Goal: Task Accomplishment & Management: Manage account settings

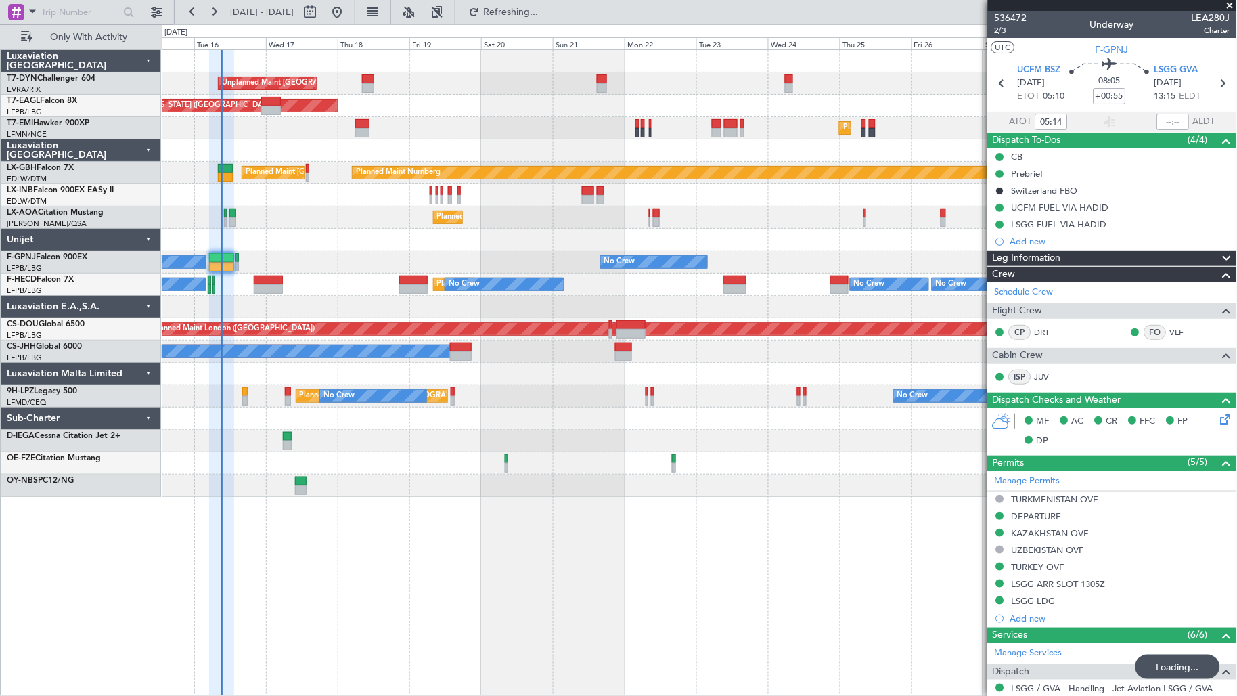
scroll to position [233, 0]
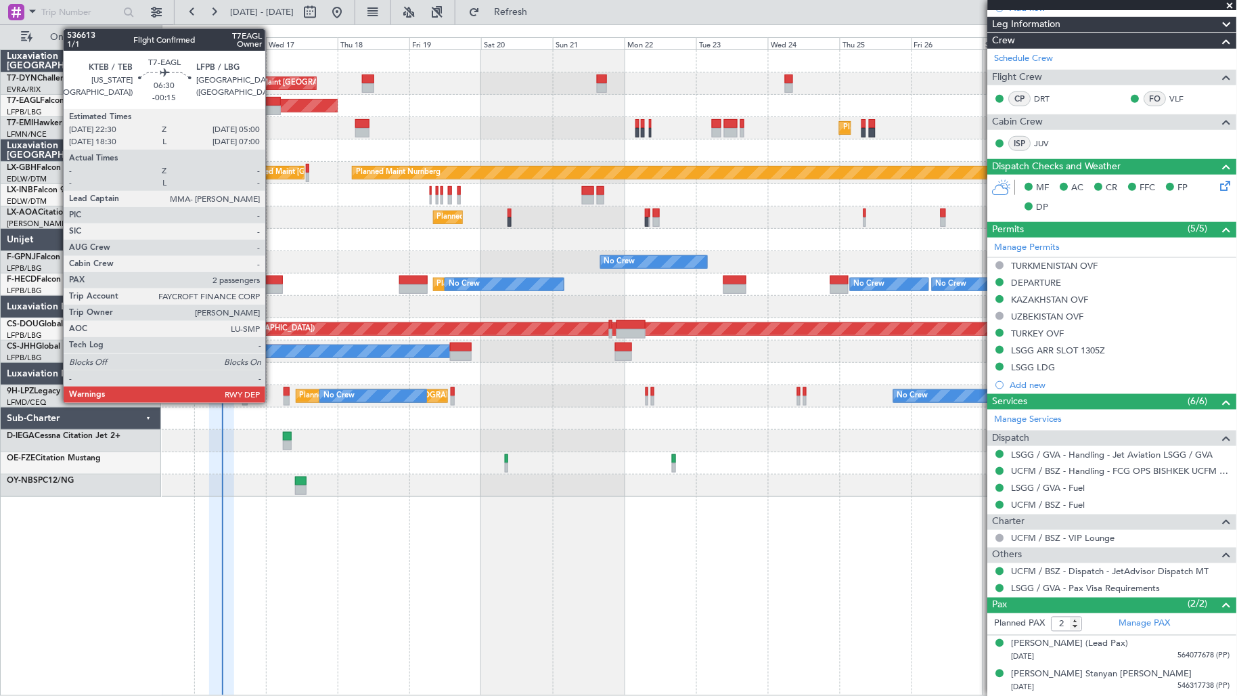
click at [271, 99] on div at bounding box center [271, 101] width 20 height 9
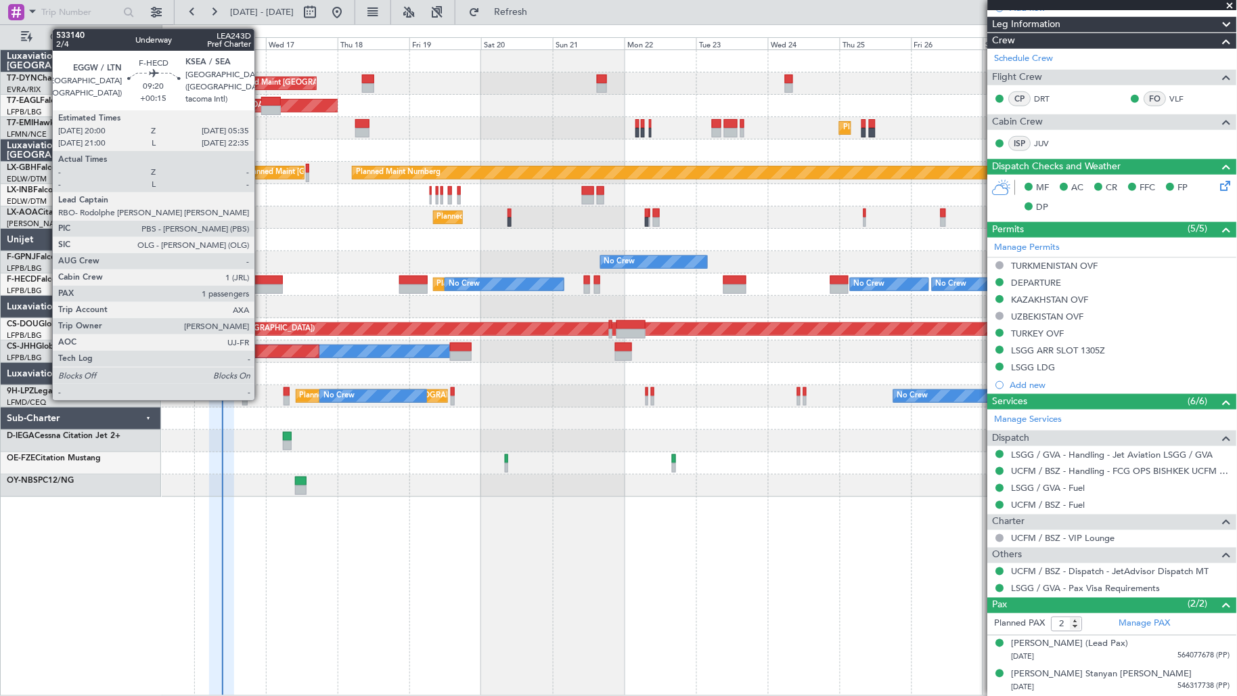
click at [261, 282] on div at bounding box center [268, 279] width 29 height 9
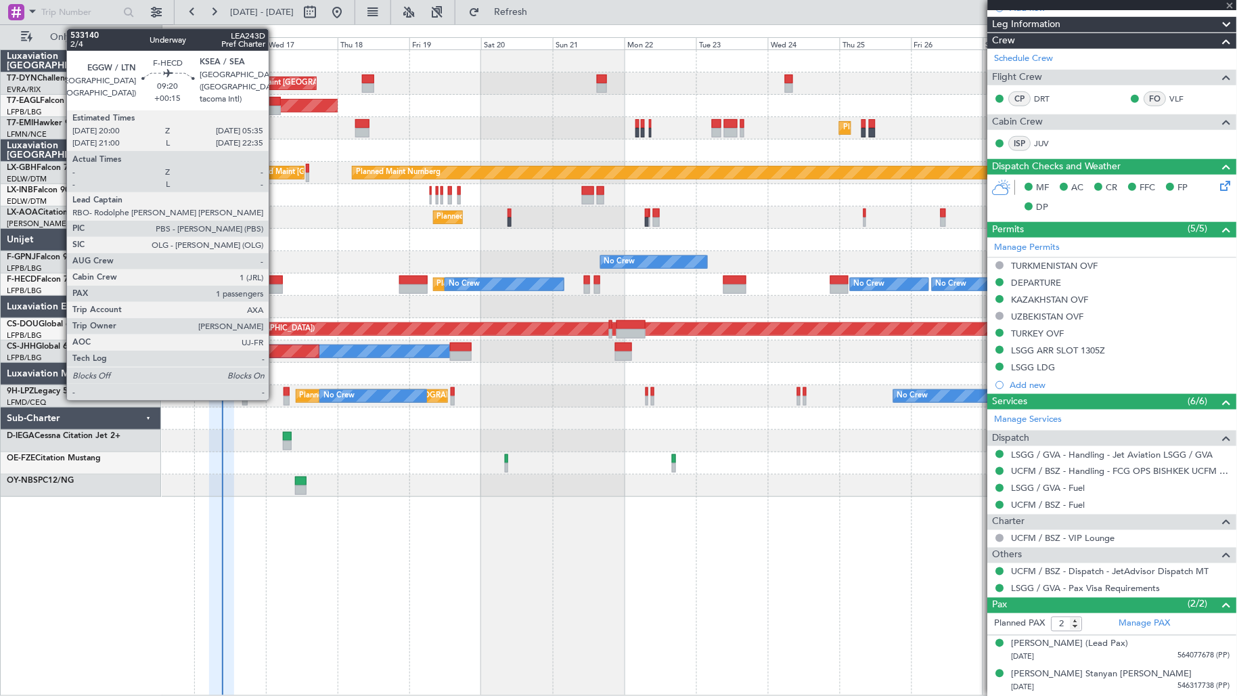
type input "+00:15"
type input "1"
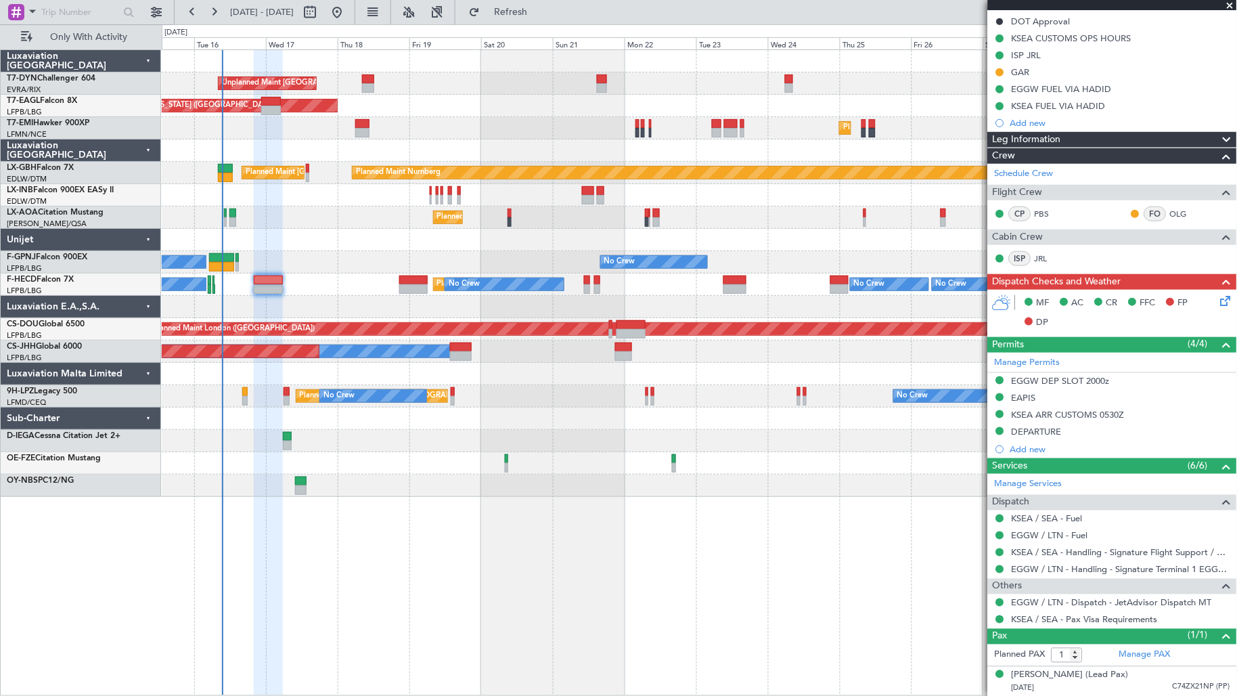
scroll to position [0, 0]
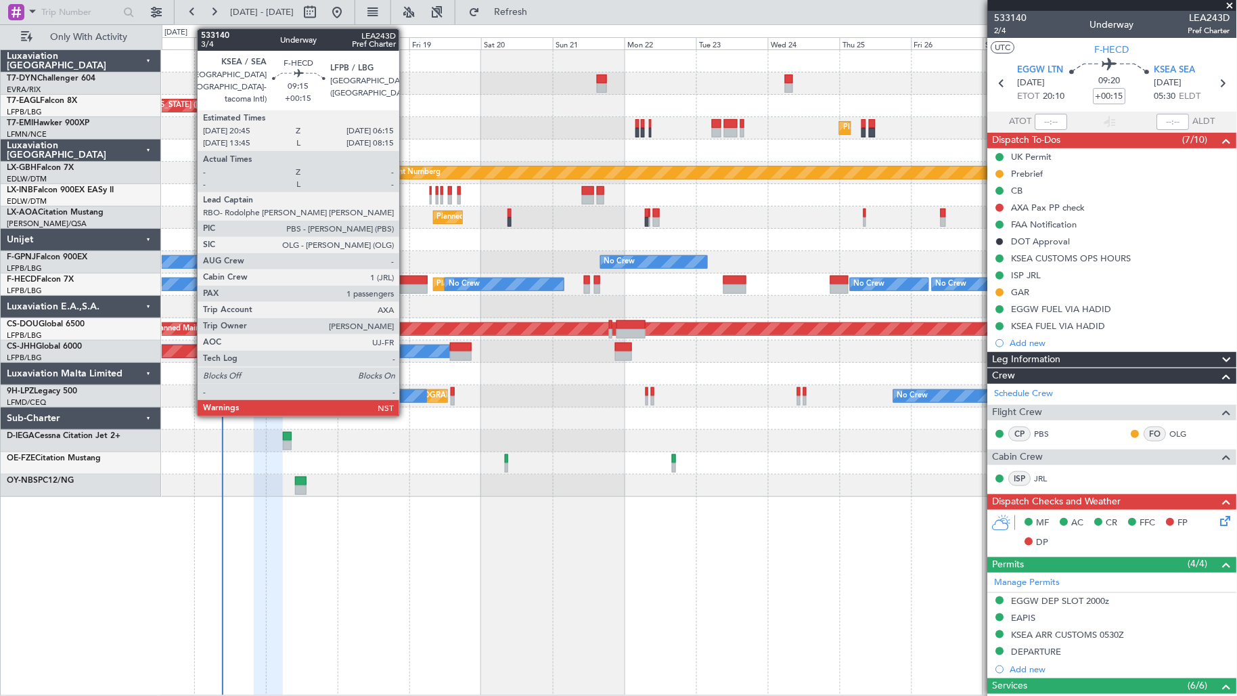
click at [406, 275] on div at bounding box center [413, 279] width 28 height 9
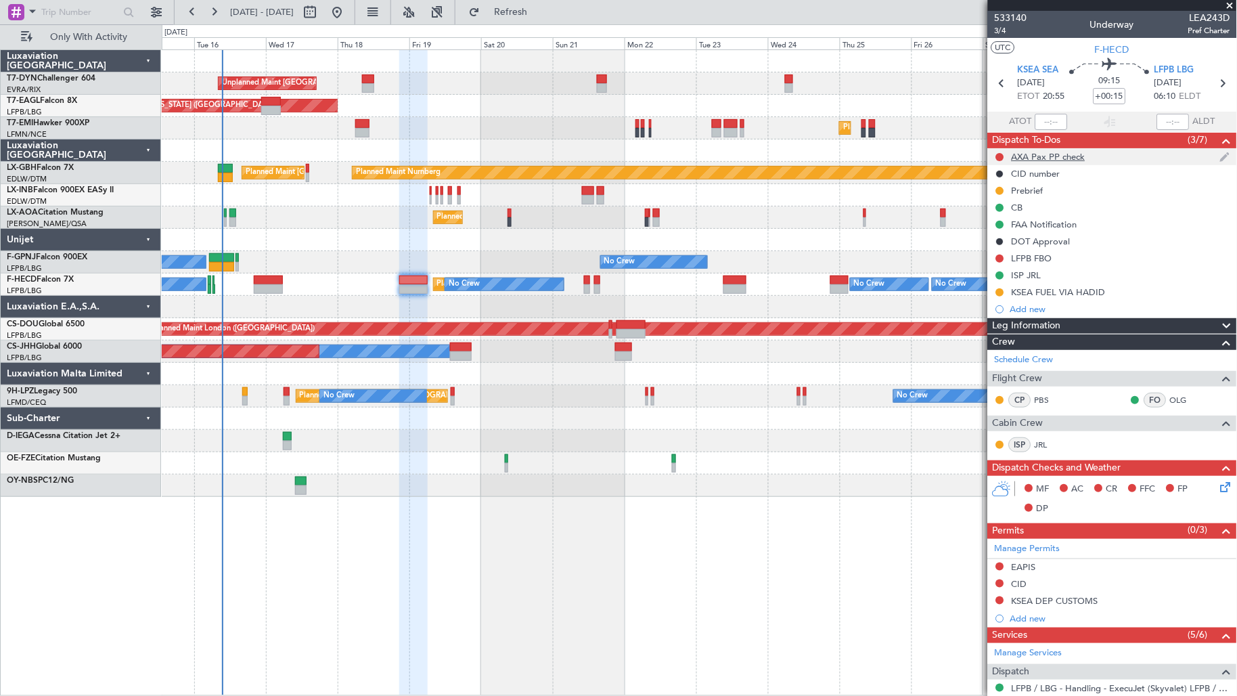
click at [1083, 158] on div "AXA Pax PP check" at bounding box center [1049, 157] width 74 height 12
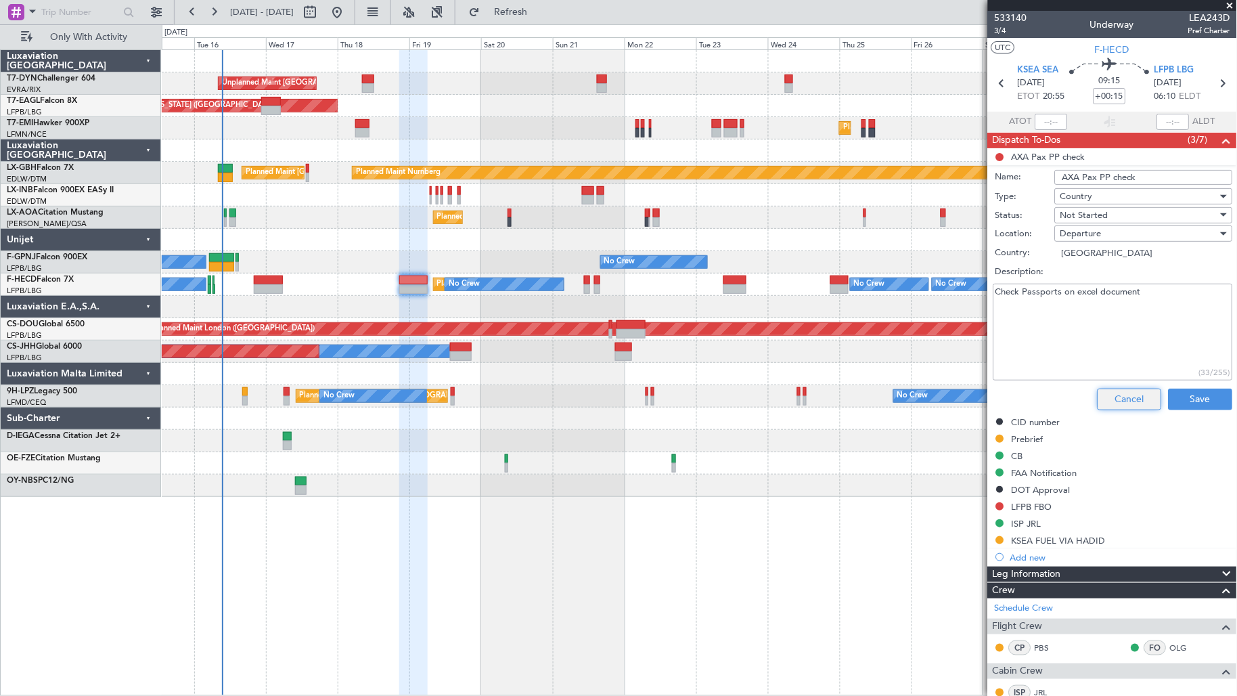
click at [1136, 404] on button "Cancel" at bounding box center [1130, 399] width 64 height 22
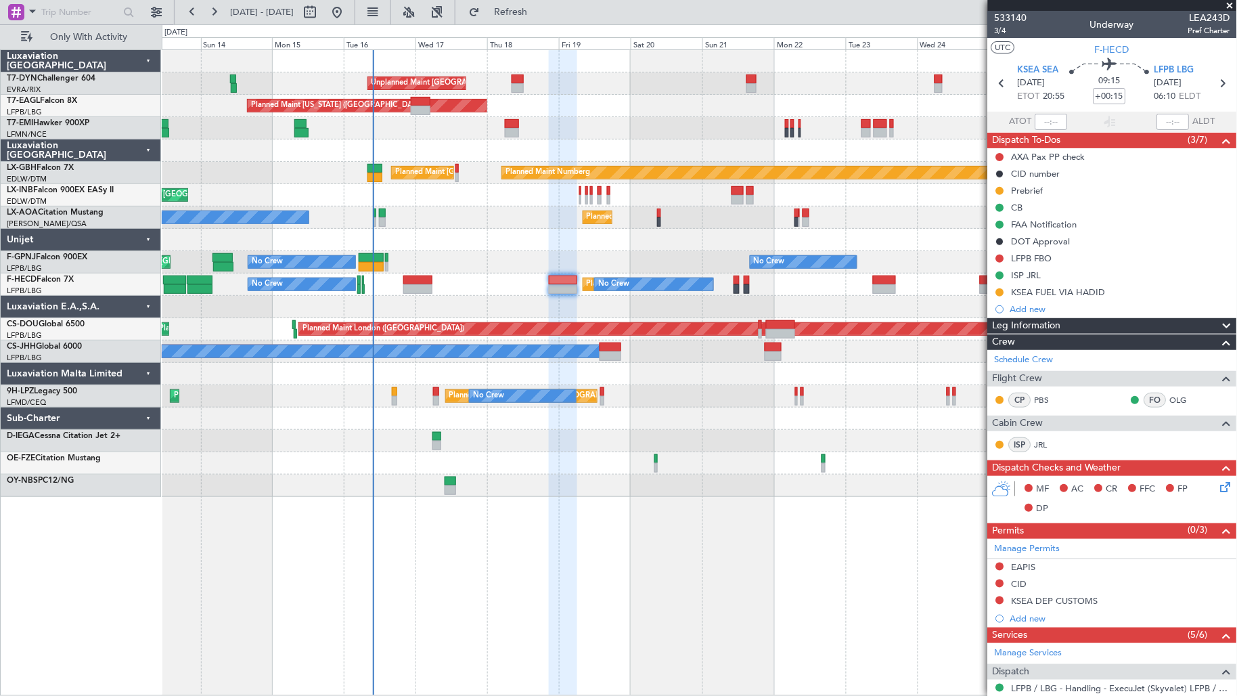
click at [475, 162] on div "Planned Maint Nurnberg Planned Maint [GEOGRAPHIC_DATA] ([GEOGRAPHIC_DATA])" at bounding box center [699, 173] width 1075 height 22
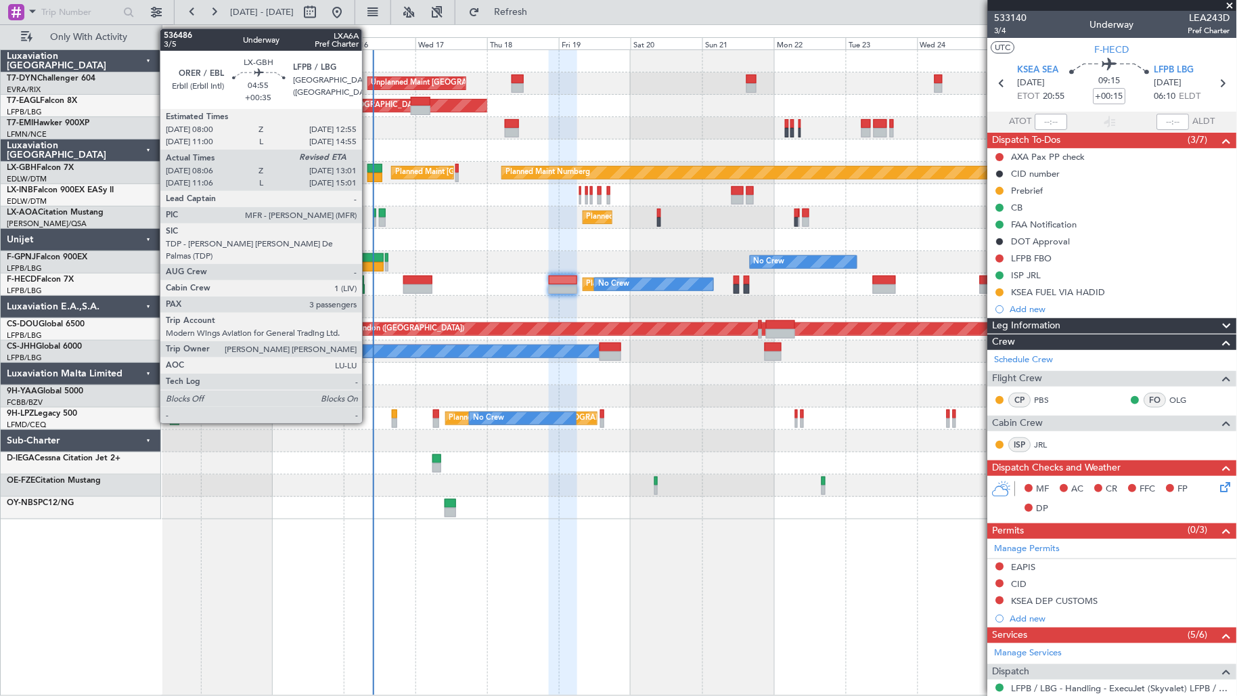
click at [369, 167] on div at bounding box center [374, 168] width 15 height 9
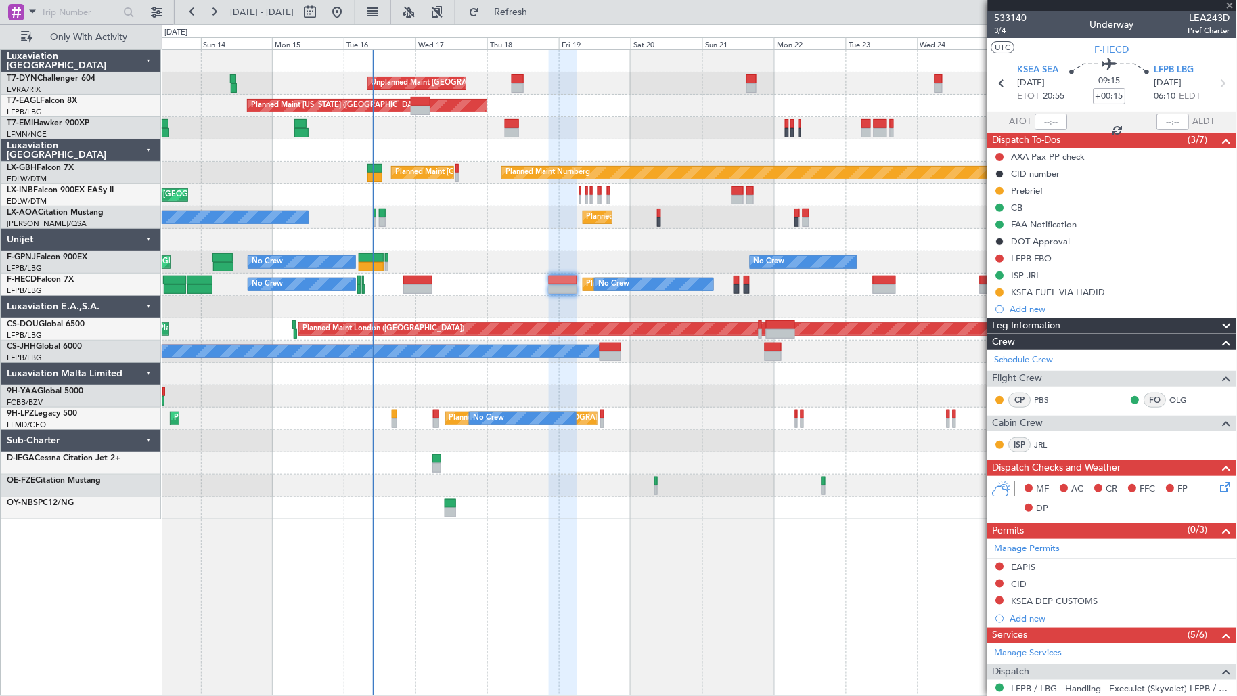
type input "+00:35"
type input "08:06"
type input "3"
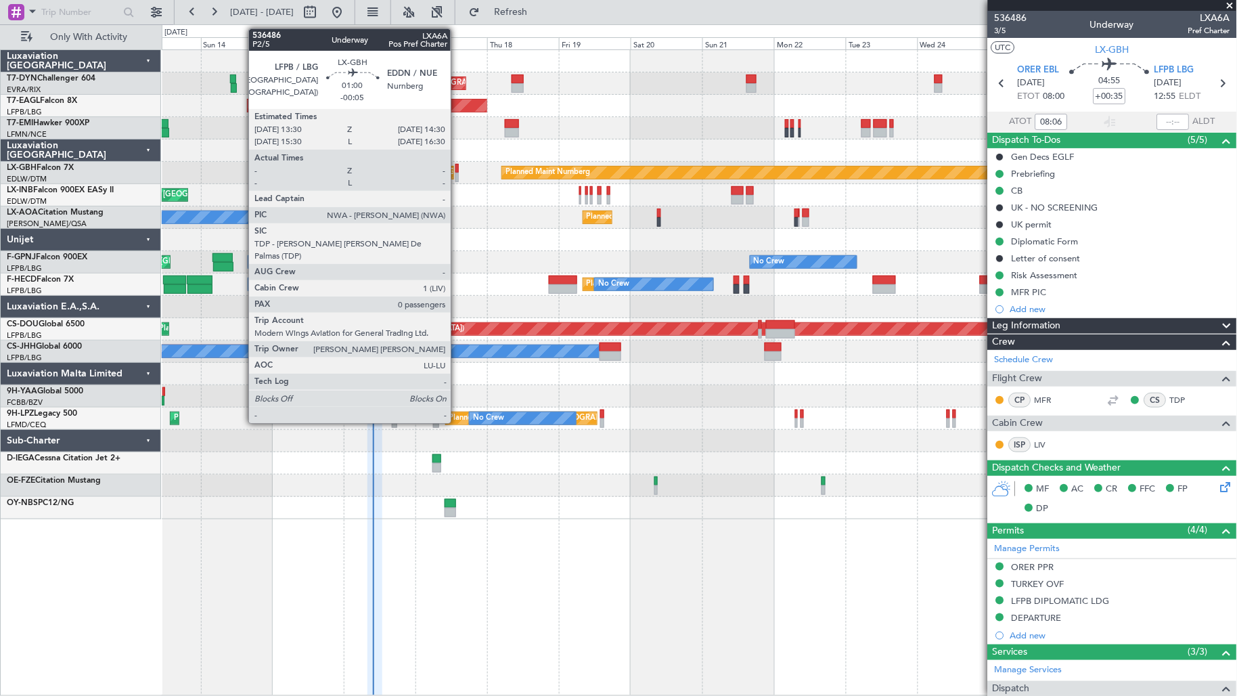
click at [457, 176] on div at bounding box center [456, 177] width 3 height 9
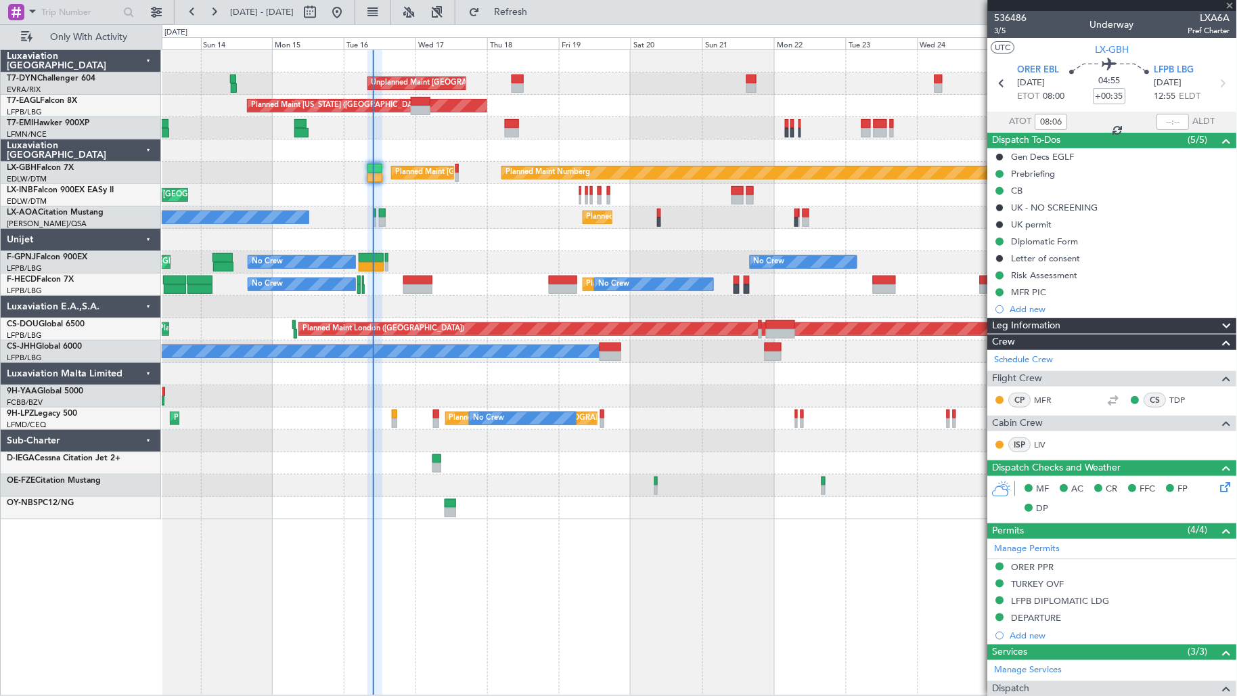
type input "-00:05"
type input "0"
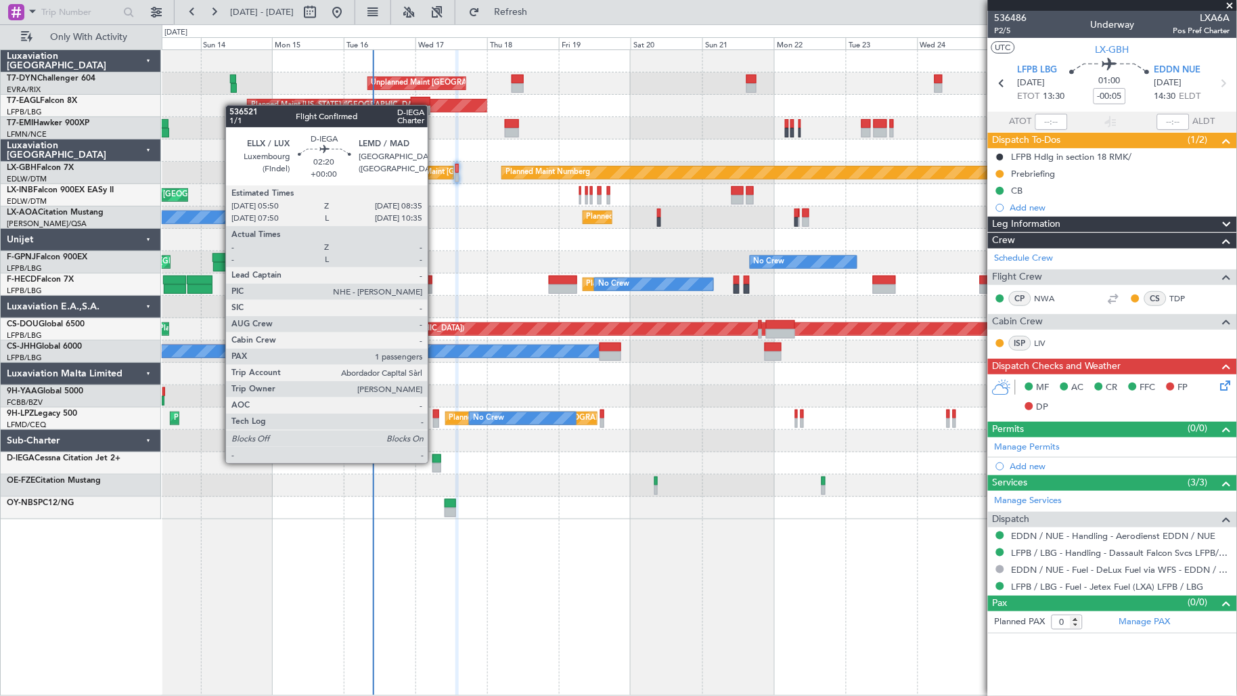
click at [434, 462] on div at bounding box center [436, 458] width 9 height 9
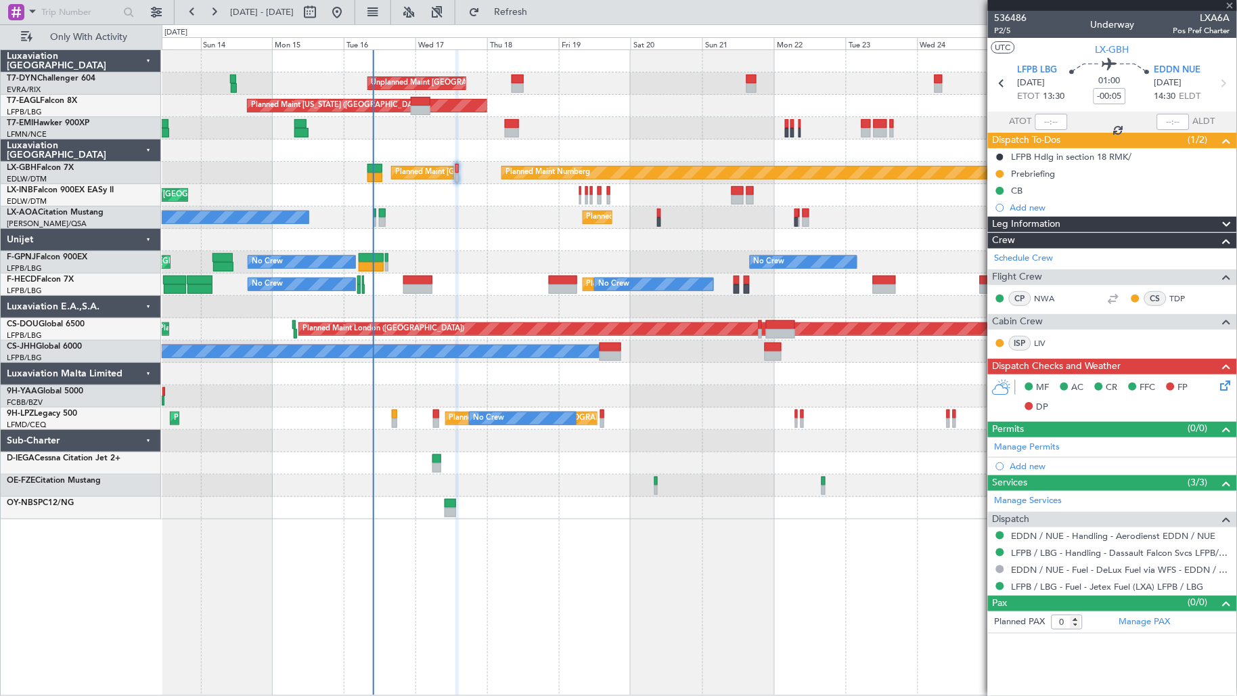
click at [445, 481] on div at bounding box center [699, 485] width 1075 height 22
type input "1"
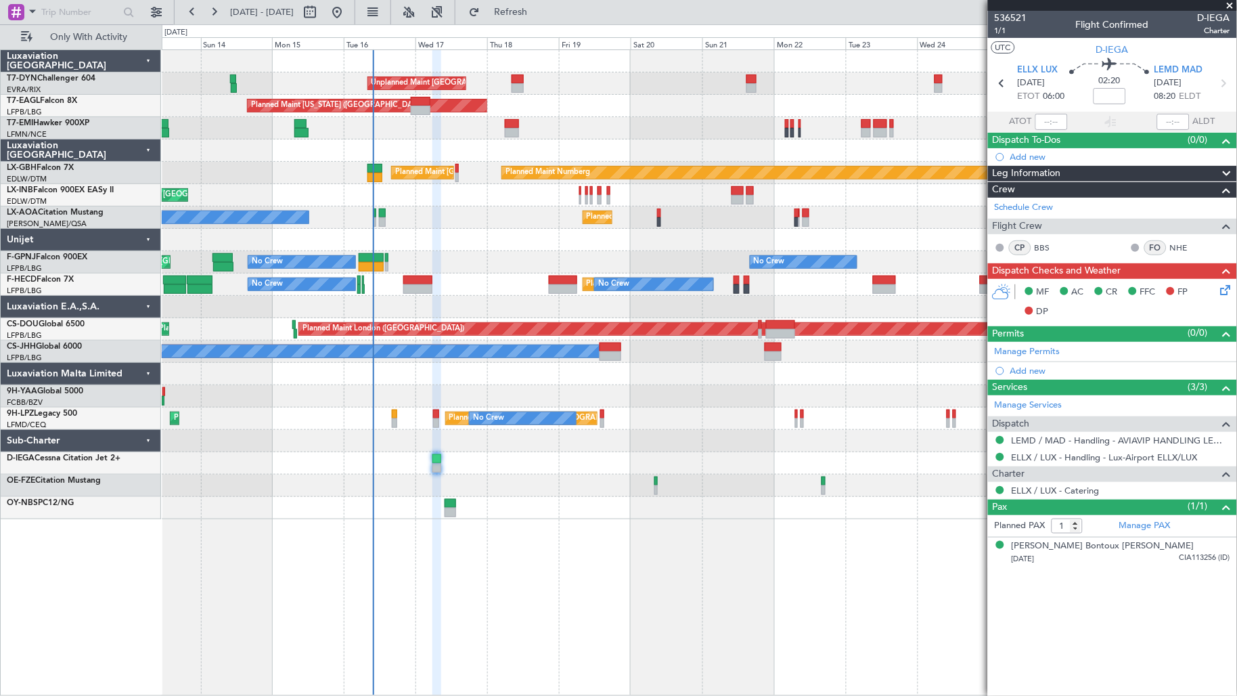
click at [462, 513] on div at bounding box center [699, 508] width 1075 height 22
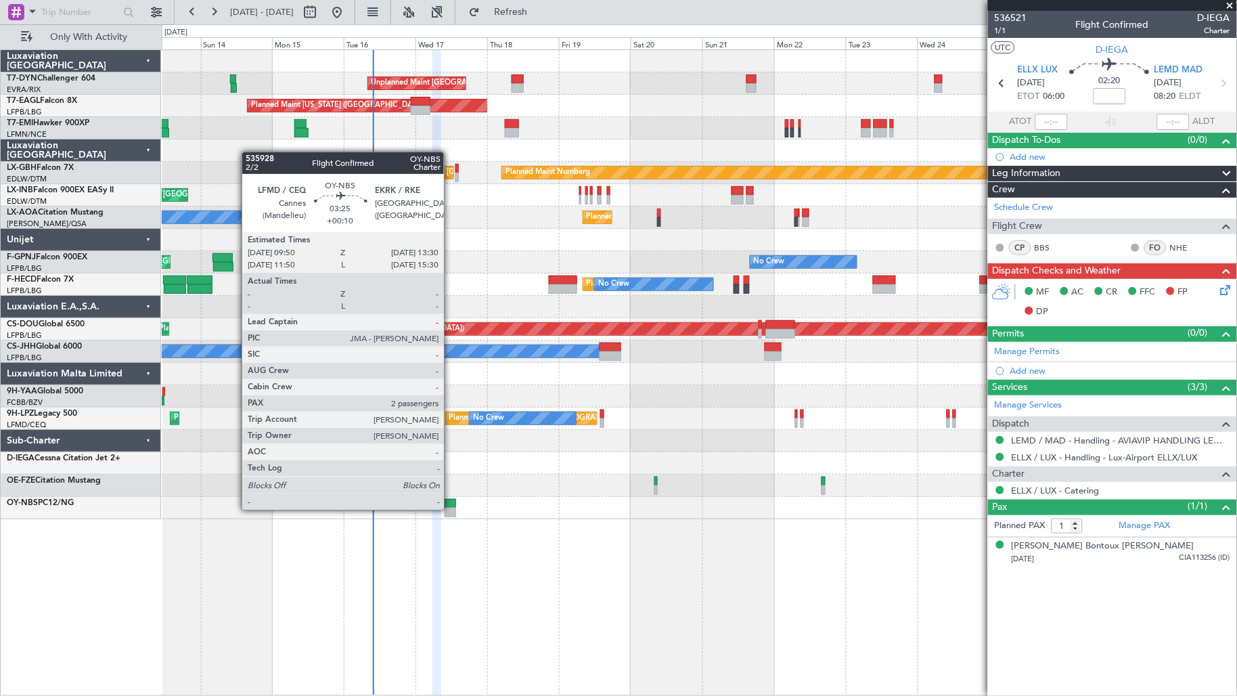
click at [451, 508] on div at bounding box center [451, 512] width 12 height 9
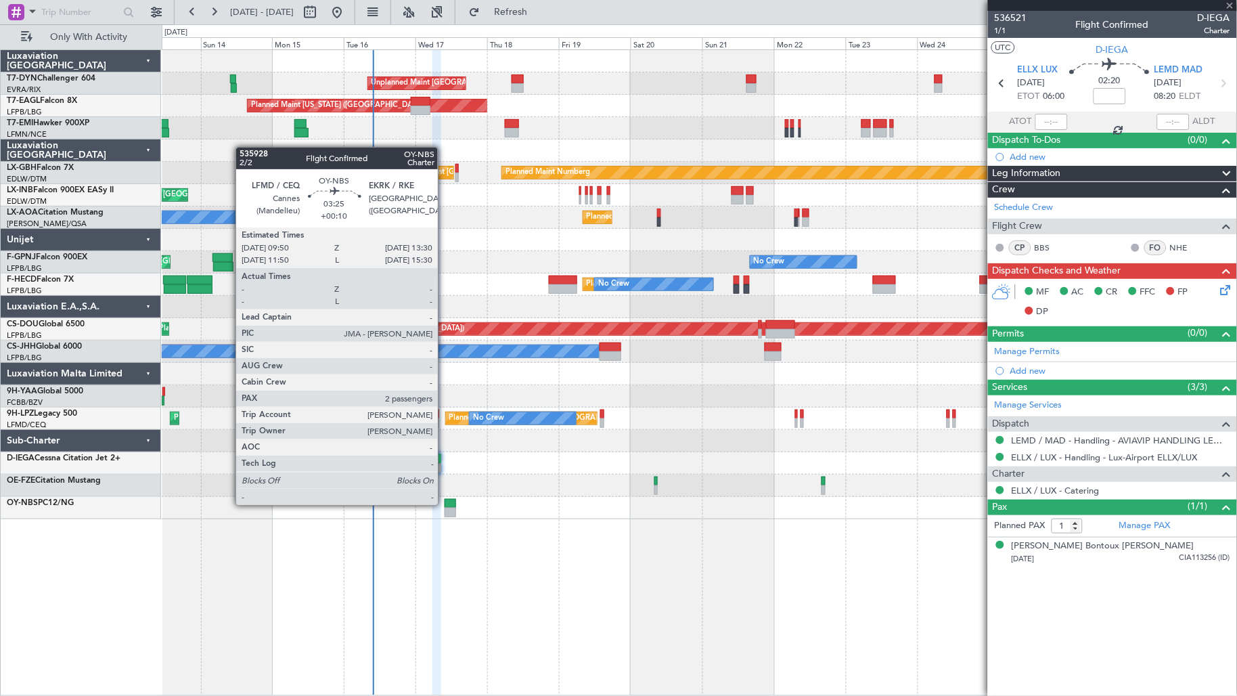
type input "+00:10"
type input "2"
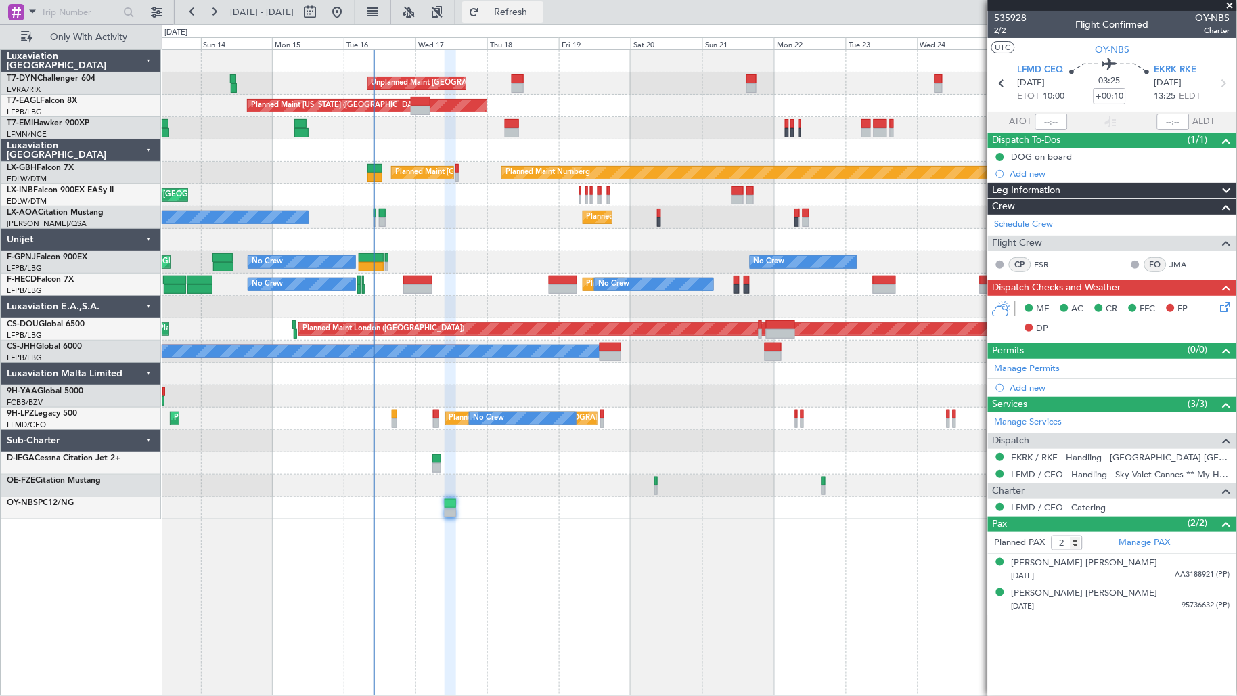
click at [539, 16] on span "Refresh" at bounding box center [511, 11] width 57 height 9
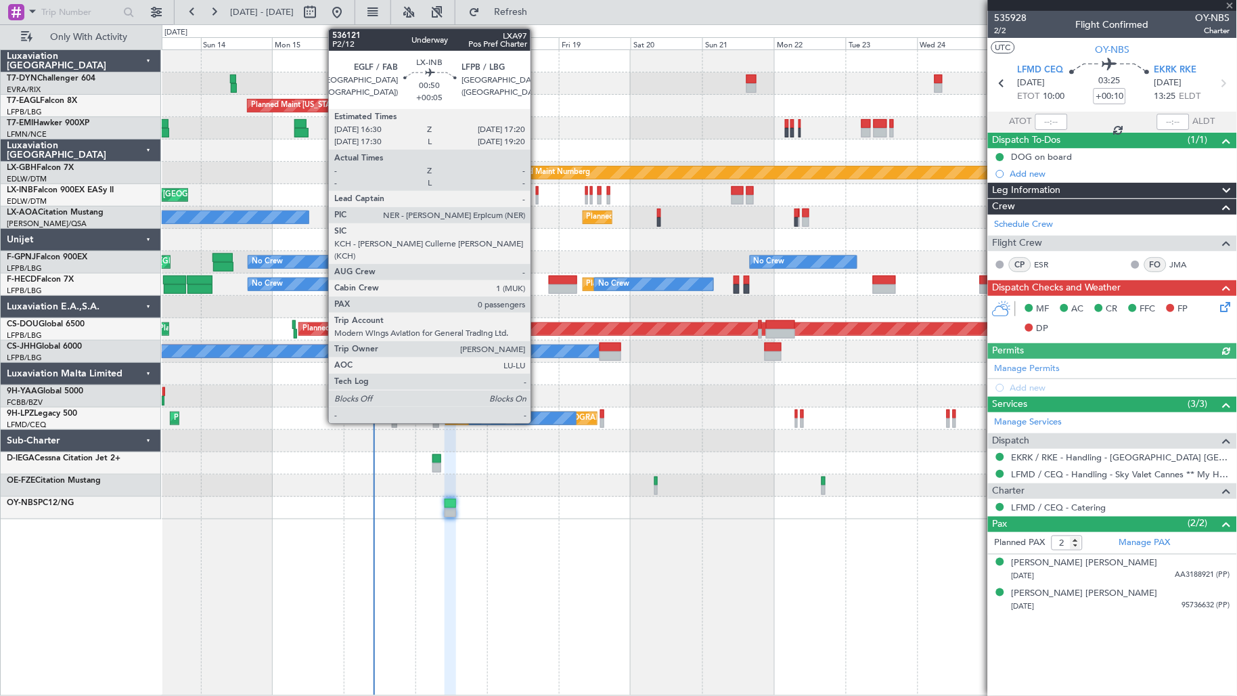
click at [537, 195] on div at bounding box center [537, 199] width 3 height 9
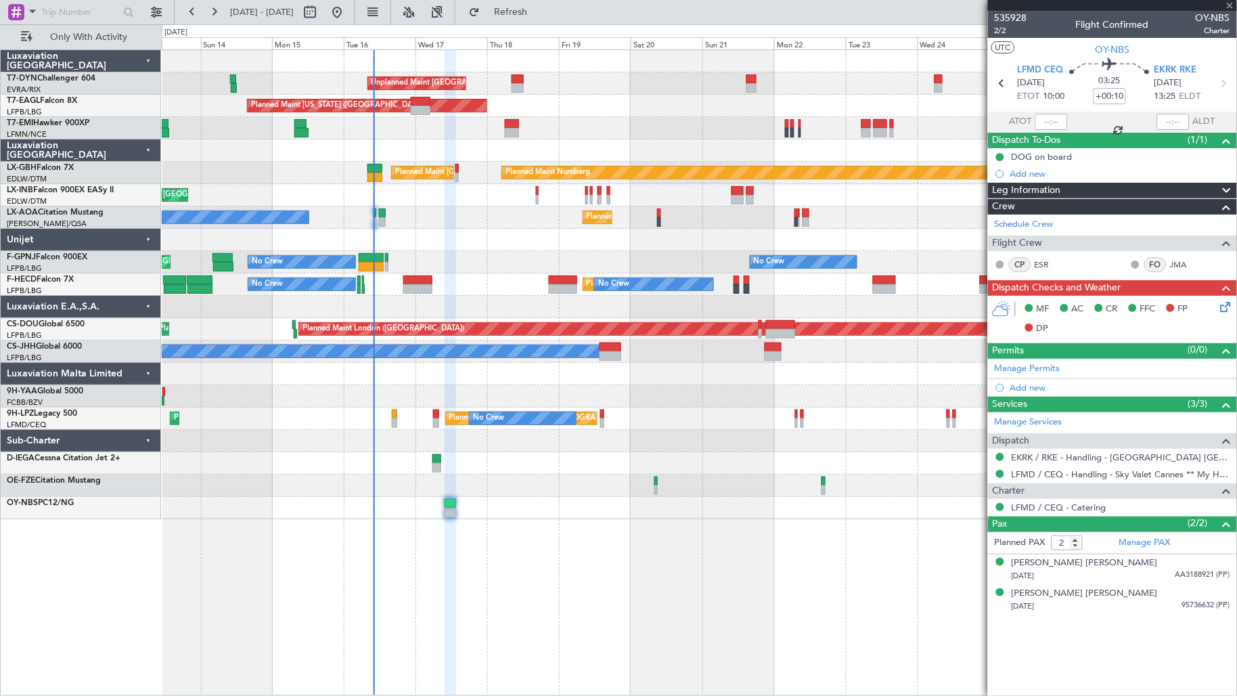
type input "+00:05"
type input "0"
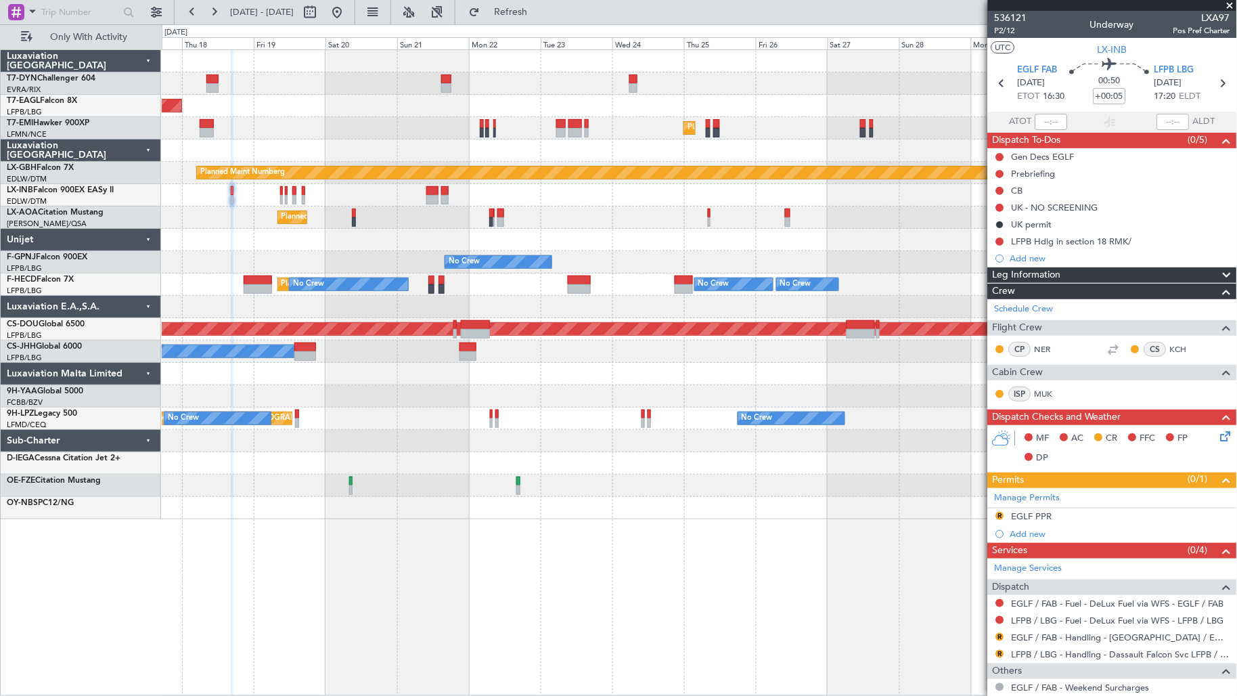
click at [283, 246] on div "Unplanned Maint [GEOGRAPHIC_DATA] (Riga Intl) Planned Maint [US_STATE] ([GEOGRA…" at bounding box center [699, 284] width 1075 height 469
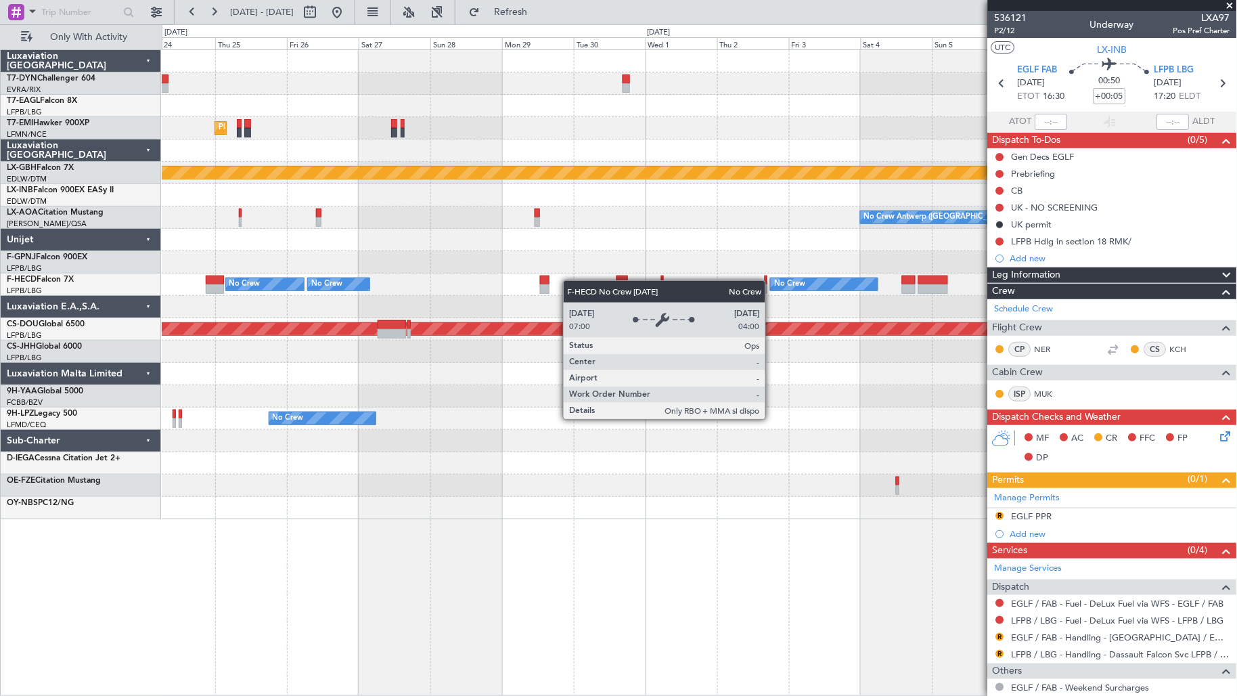
click at [381, 284] on div "Planned Maint [GEOGRAPHIC_DATA] Planned Maint Nurnberg No Crew [GEOGRAPHIC_DATA…" at bounding box center [699, 284] width 1075 height 469
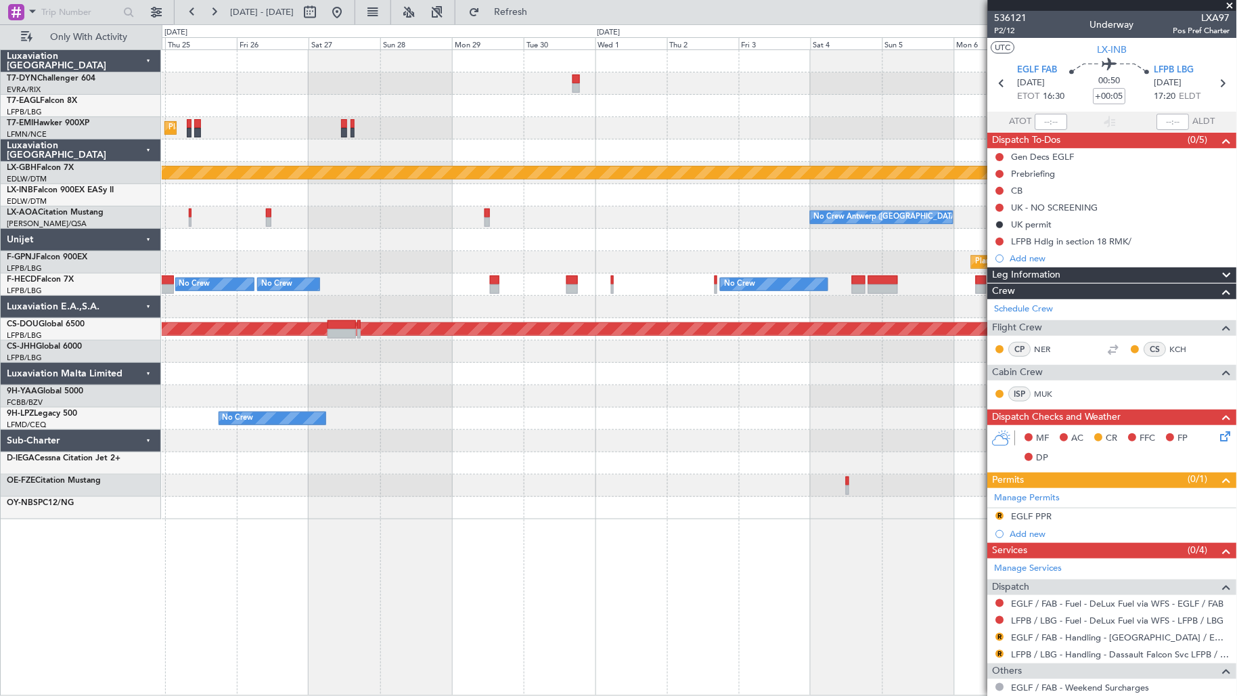
click at [313, 287] on div "Planned Maint [GEOGRAPHIC_DATA] Planned Maint Nurnberg No Crew [GEOGRAPHIC_DATA…" at bounding box center [699, 284] width 1075 height 469
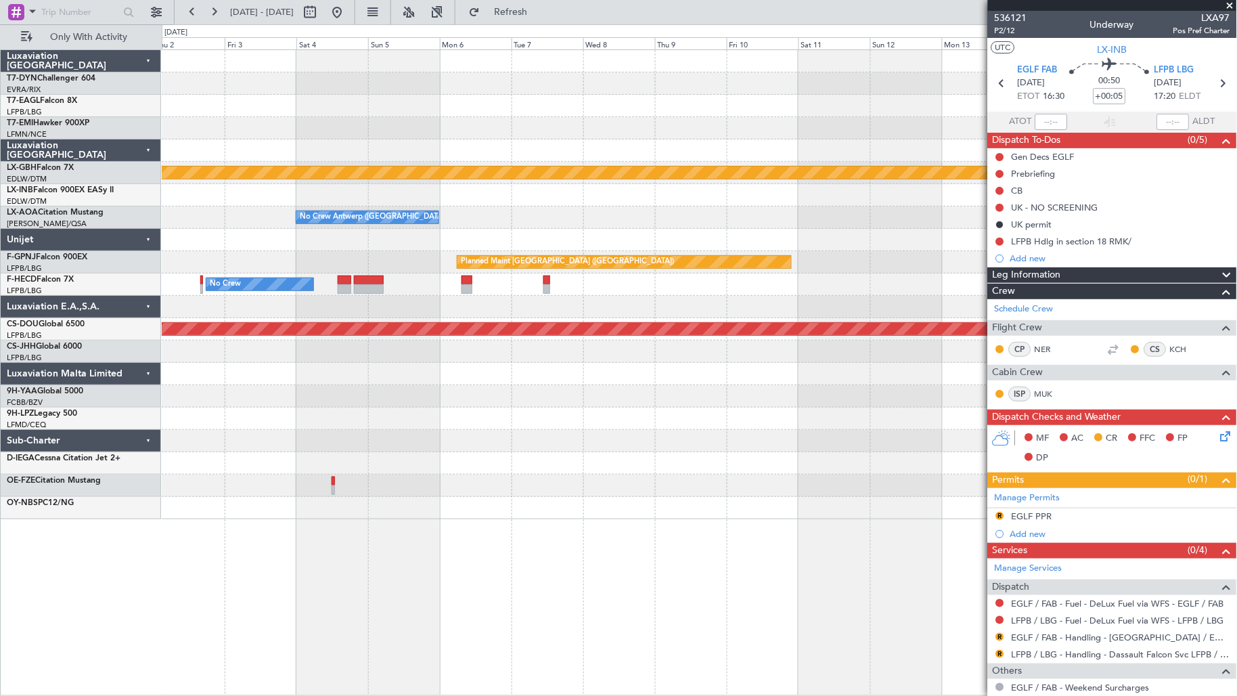
click at [330, 289] on div "Planned Maint Nurnberg No Crew [GEOGRAPHIC_DATA] ([GEOGRAPHIC_DATA]) Planned Ma…" at bounding box center [699, 284] width 1075 height 469
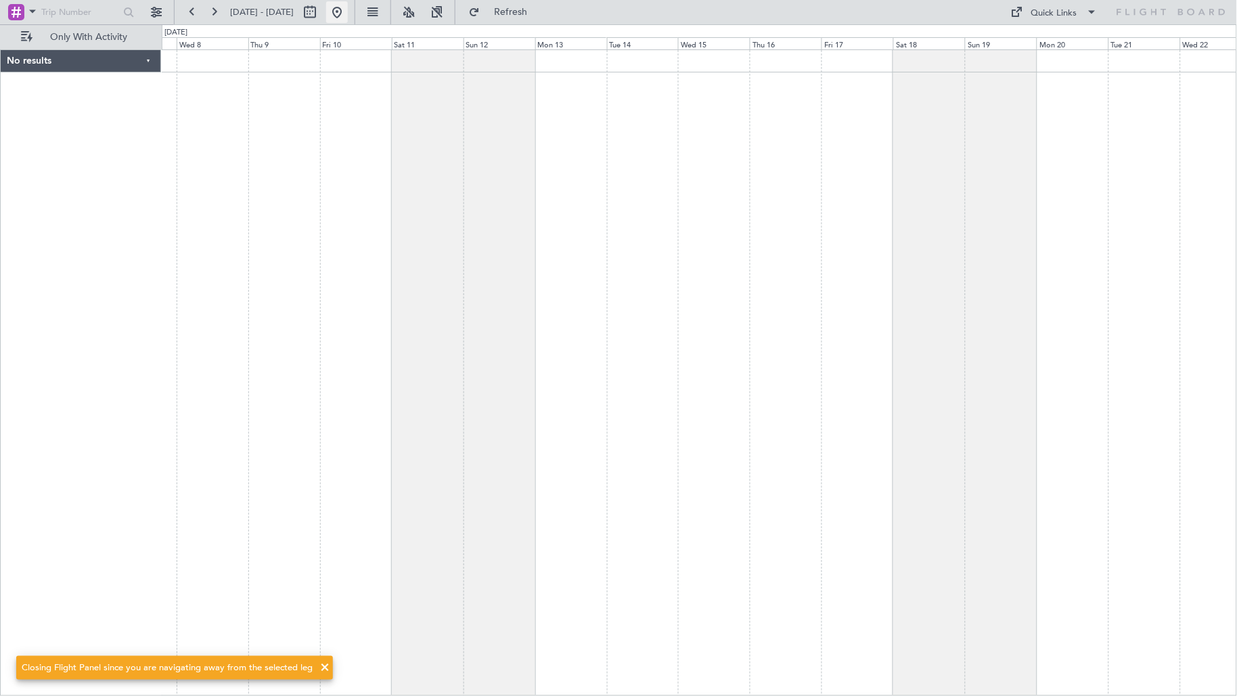
click at [348, 17] on button at bounding box center [337, 12] width 22 height 22
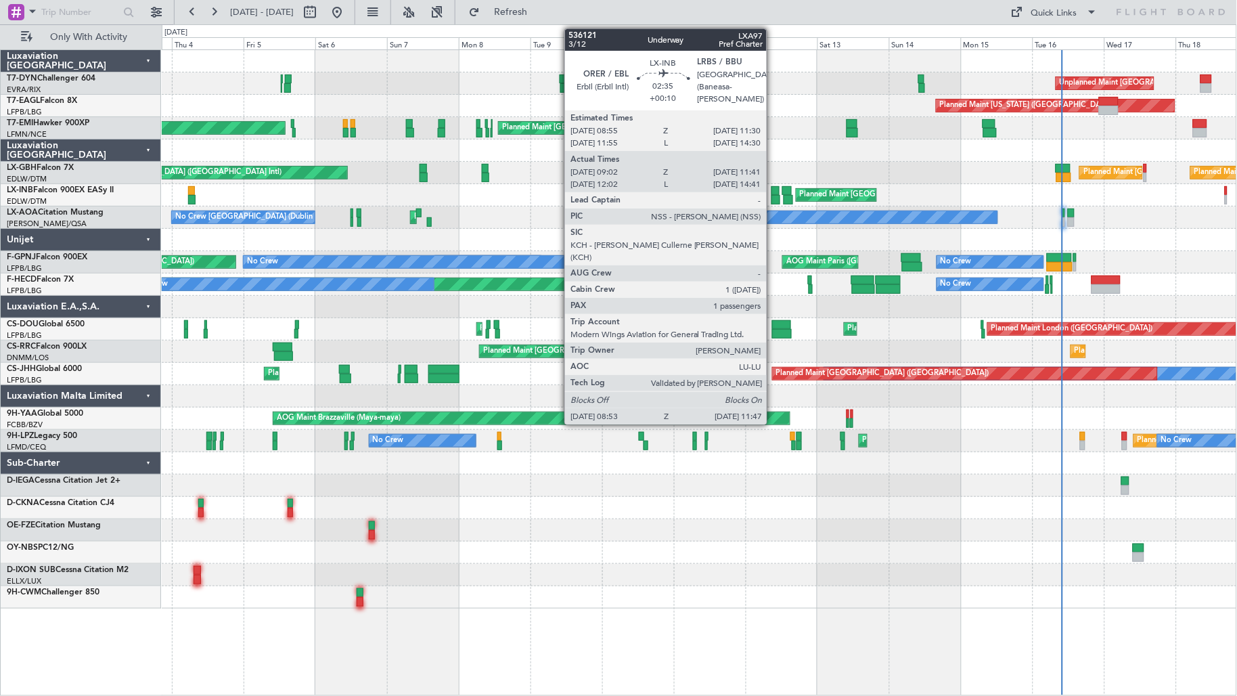
click at [774, 195] on div at bounding box center [775, 199] width 9 height 9
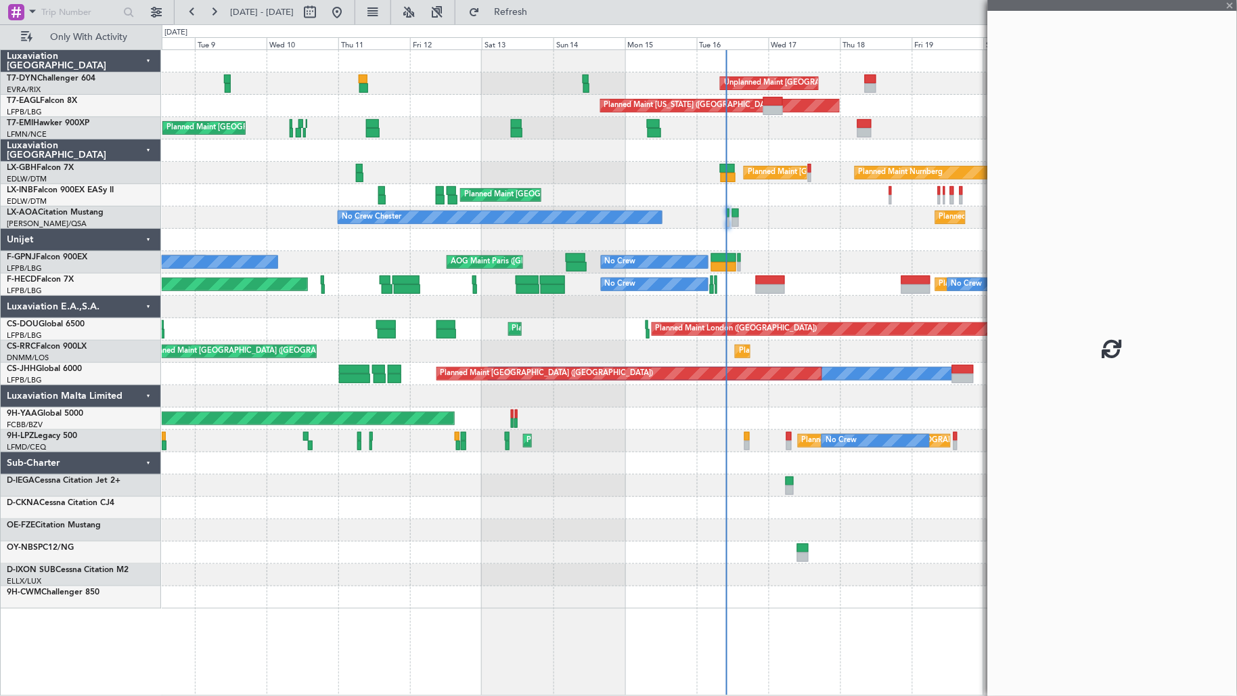
click at [415, 282] on div "Unplanned Maint [GEOGRAPHIC_DATA] (Riga Intl) Planned Maint [US_STATE] ([GEOGRA…" at bounding box center [699, 329] width 1075 height 558
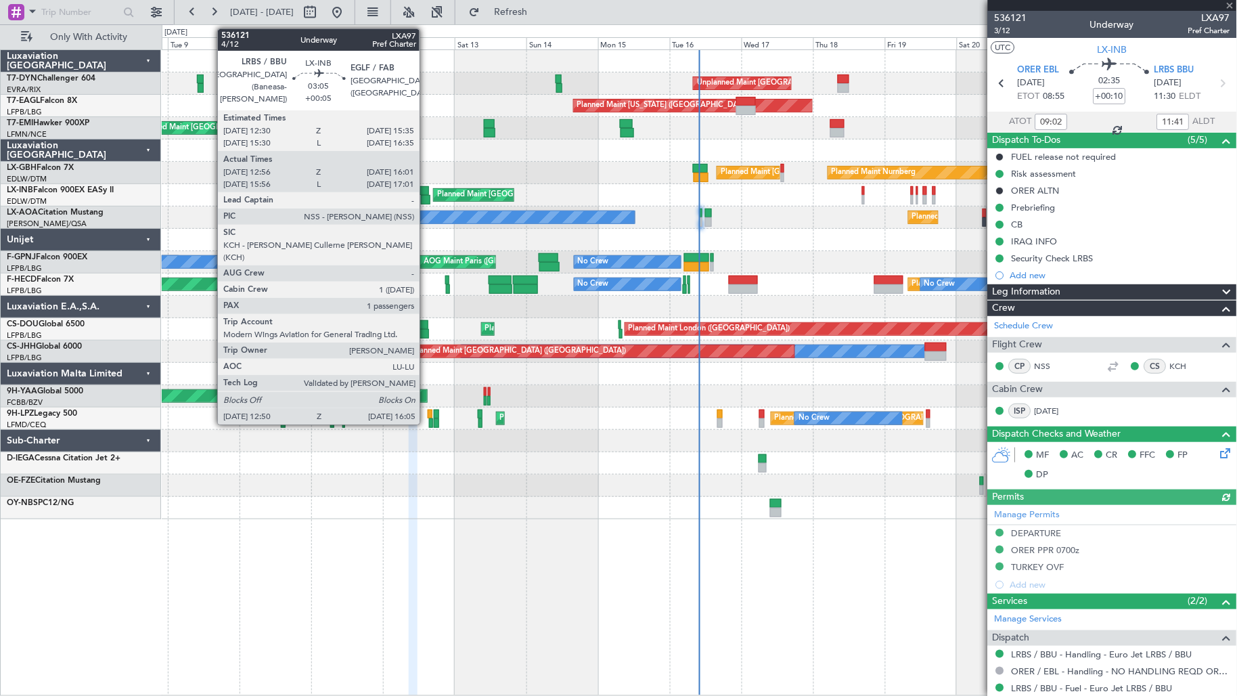
click at [426, 196] on div at bounding box center [426, 199] width 10 height 9
type input "+00:05"
type input "12:56"
type input "16:01"
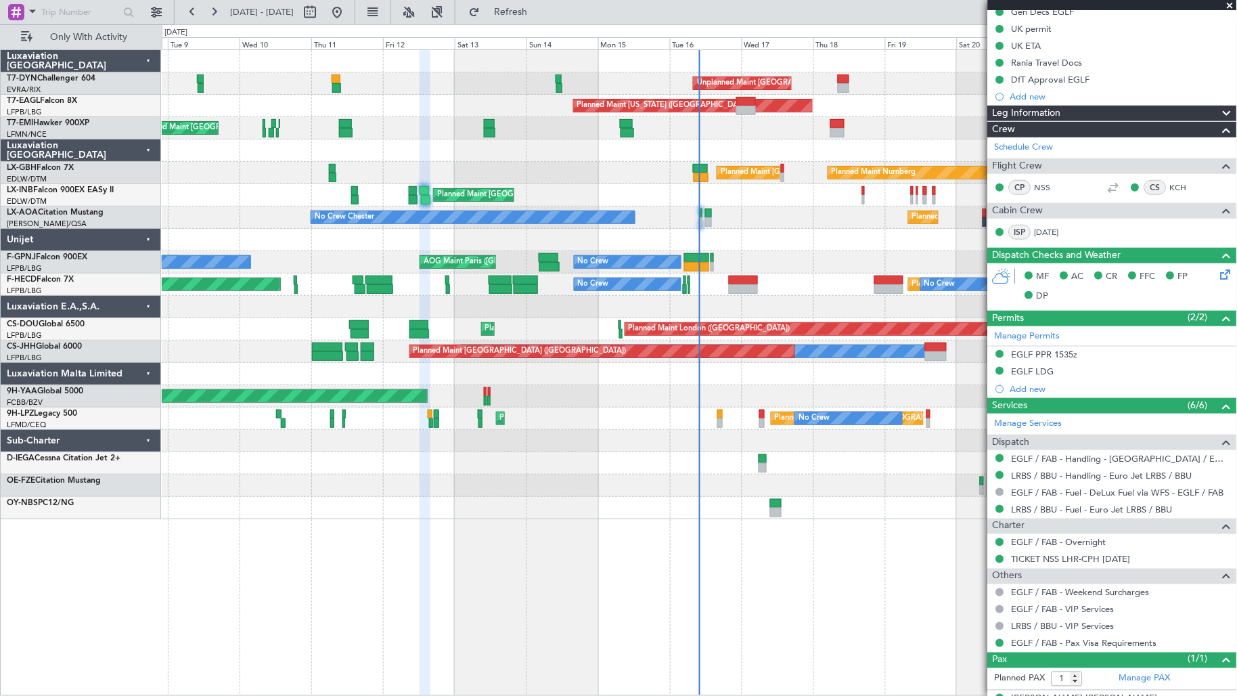
scroll to position [203, 0]
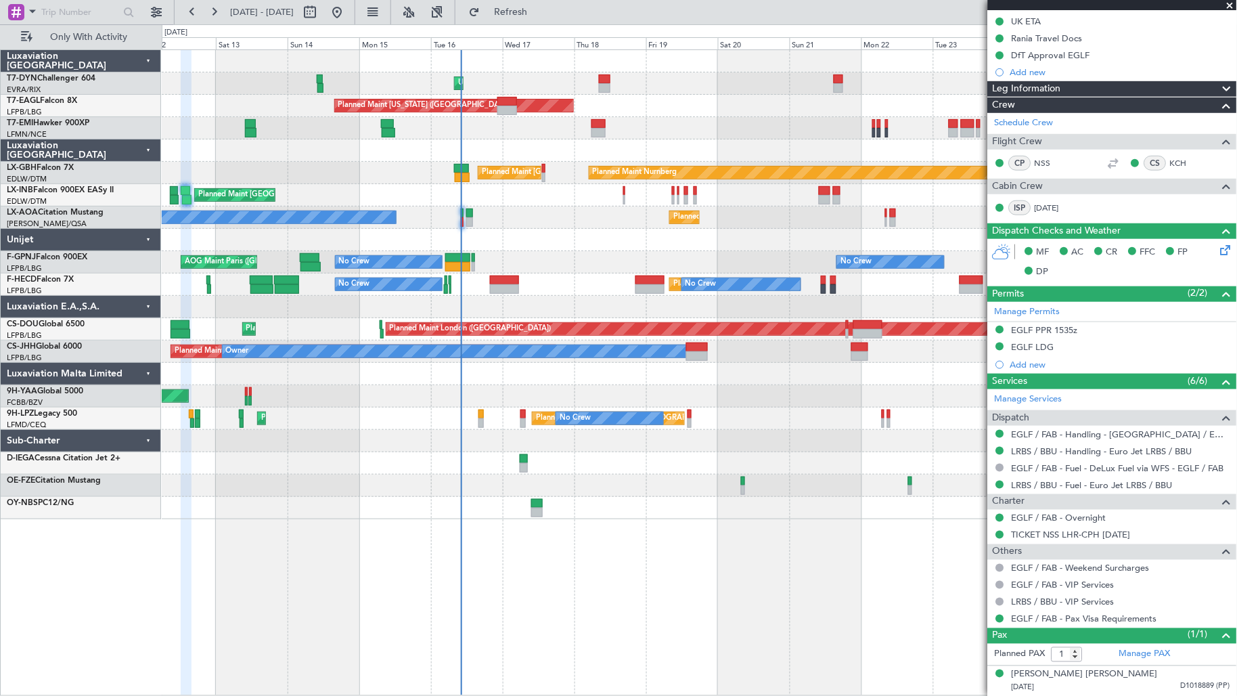
click at [485, 269] on div "AOG Maint Paris ([GEOGRAPHIC_DATA]) No Crew No Crew No Crew No Crew" at bounding box center [699, 262] width 1075 height 22
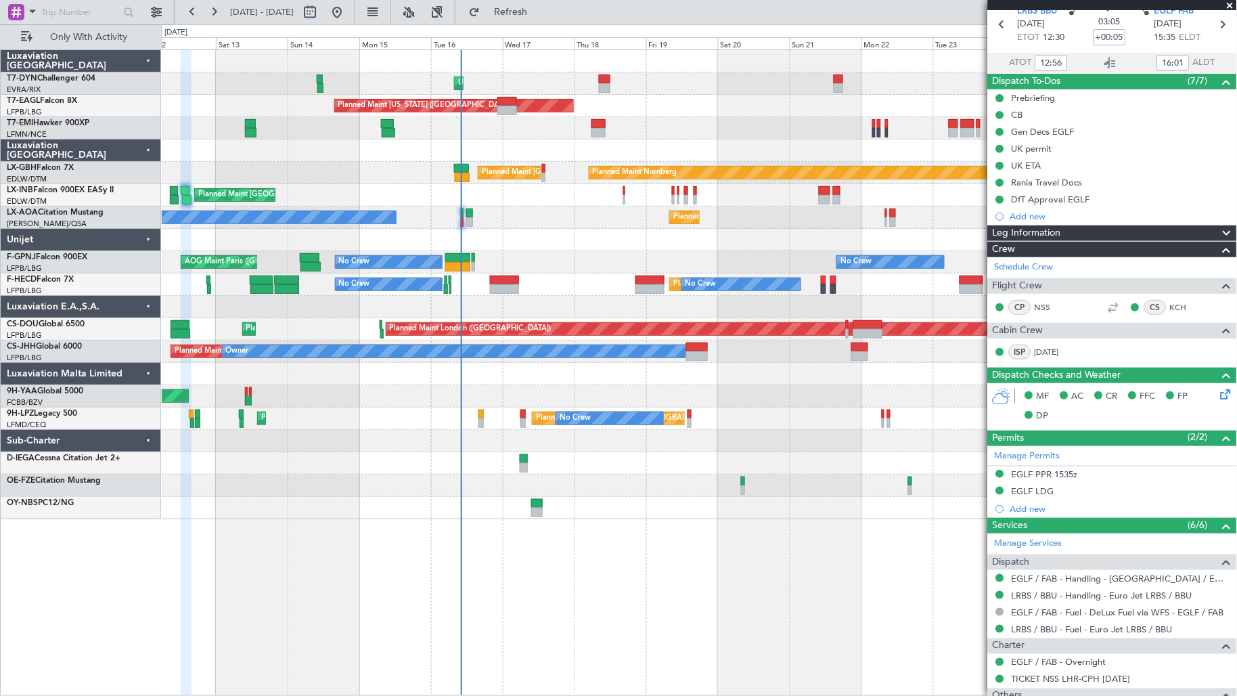
scroll to position [0, 0]
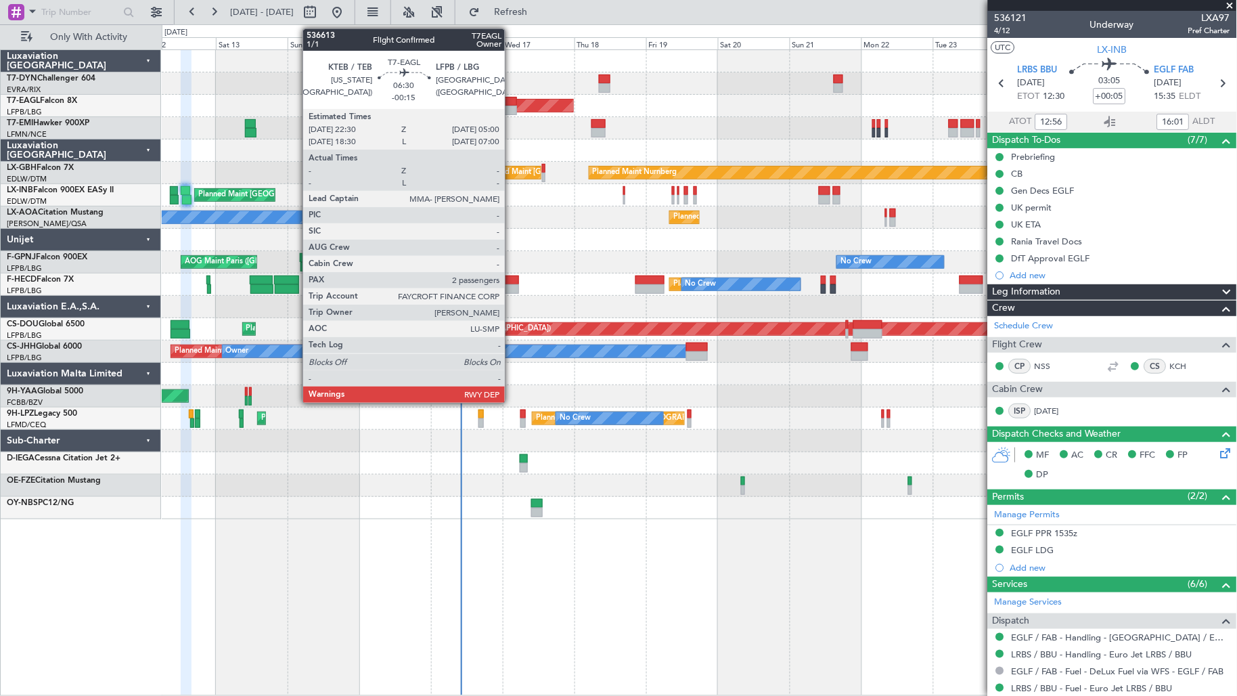
click at [512, 106] on div at bounding box center [507, 110] width 20 height 9
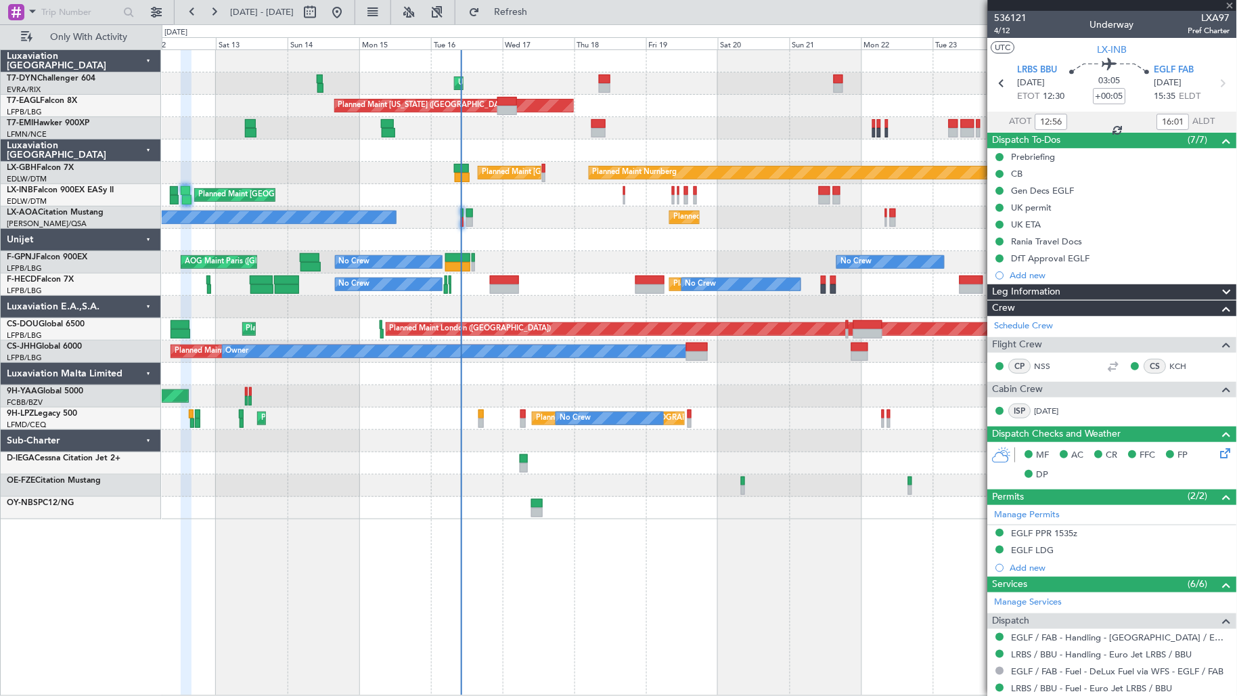
type input "-00:15"
type input "2"
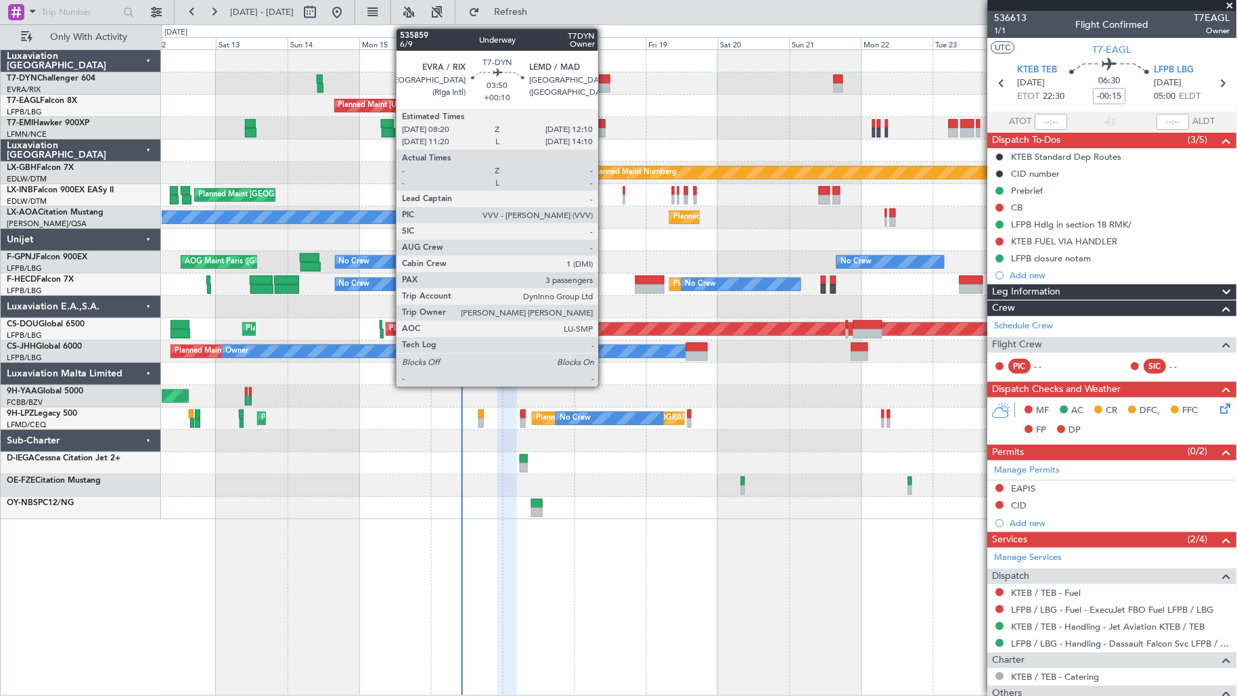
click at [605, 84] on div at bounding box center [605, 87] width 12 height 9
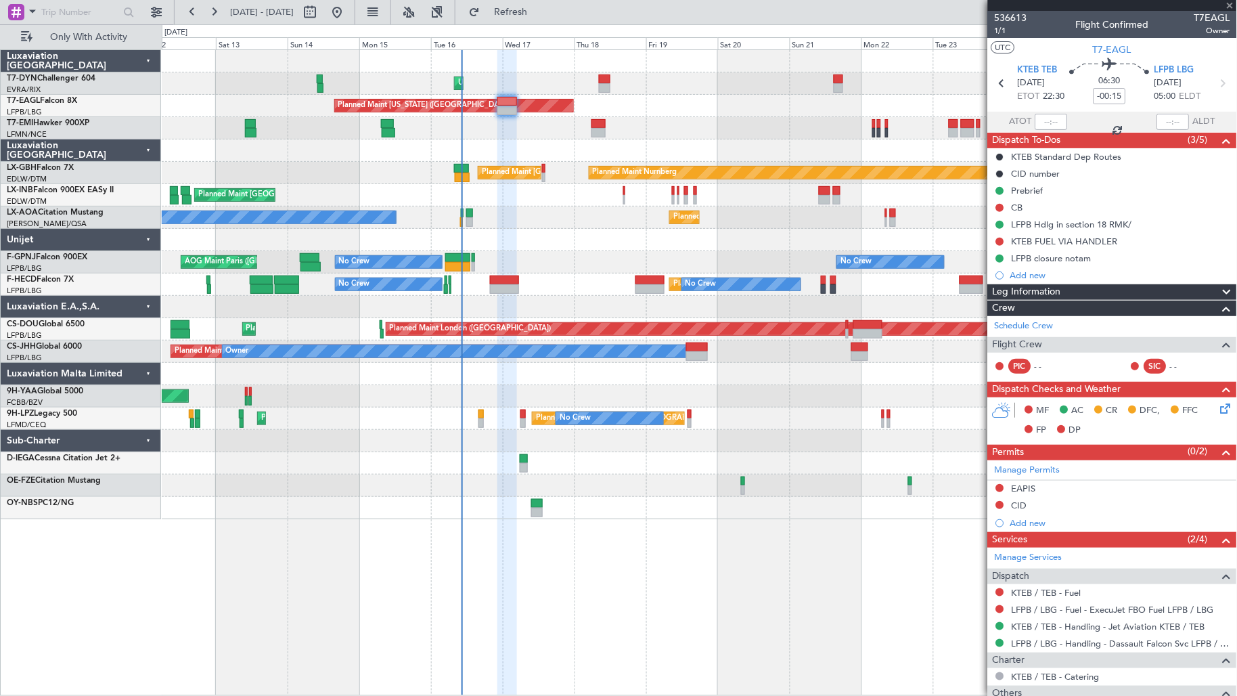
type input "+00:10"
type input "3"
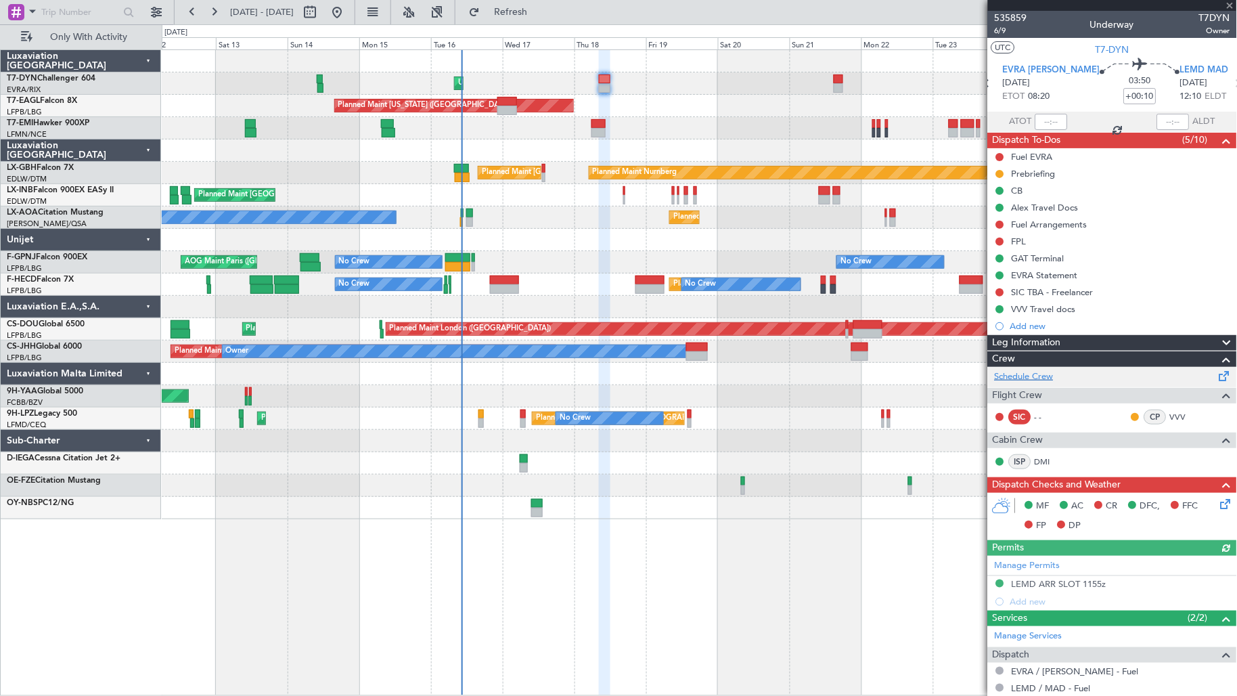
click at [1019, 381] on link "Schedule Crew" at bounding box center [1024, 377] width 59 height 14
click at [1047, 378] on link "Schedule Crew" at bounding box center [1024, 377] width 59 height 14
click at [539, 15] on span "Refresh" at bounding box center [511, 11] width 57 height 9
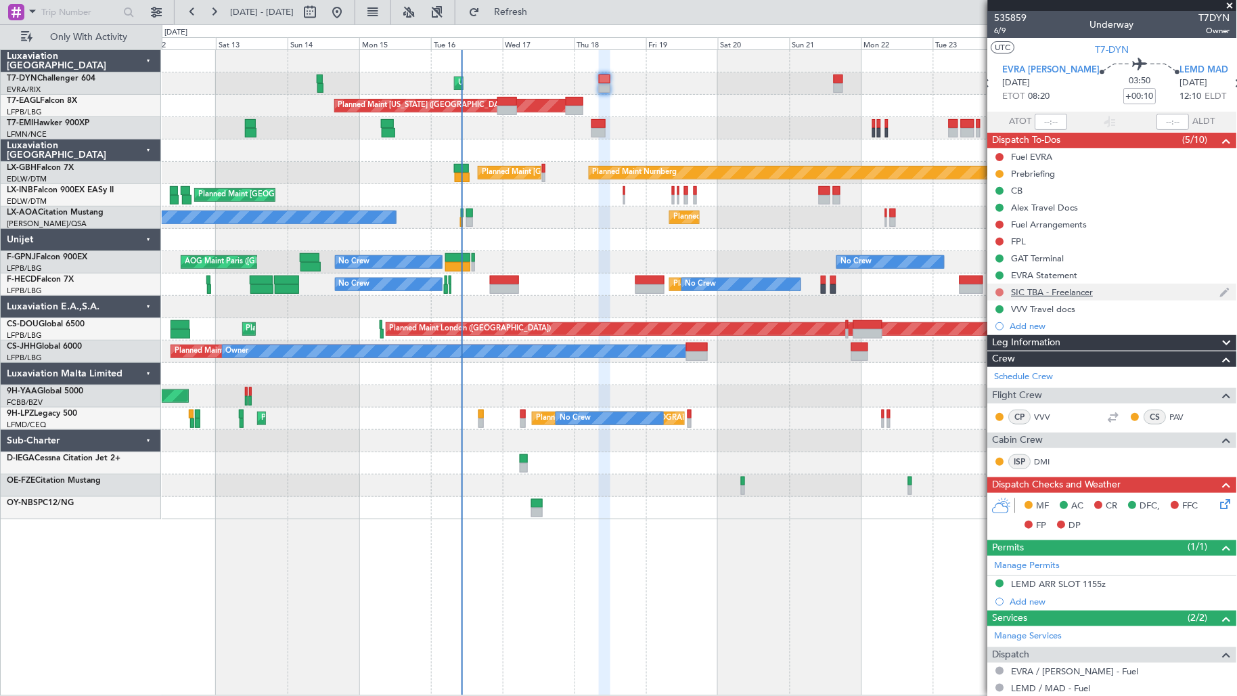
click at [1000, 291] on button at bounding box center [1000, 292] width 8 height 8
click at [991, 349] on span "Completed" at bounding box center [1006, 352] width 45 height 14
click at [1002, 224] on button at bounding box center [1000, 225] width 8 height 8
click at [1023, 269] on span "In Progress" at bounding box center [1007, 264] width 46 height 14
click at [1094, 308] on div "VVV Travel docs" at bounding box center [1112, 308] width 249 height 17
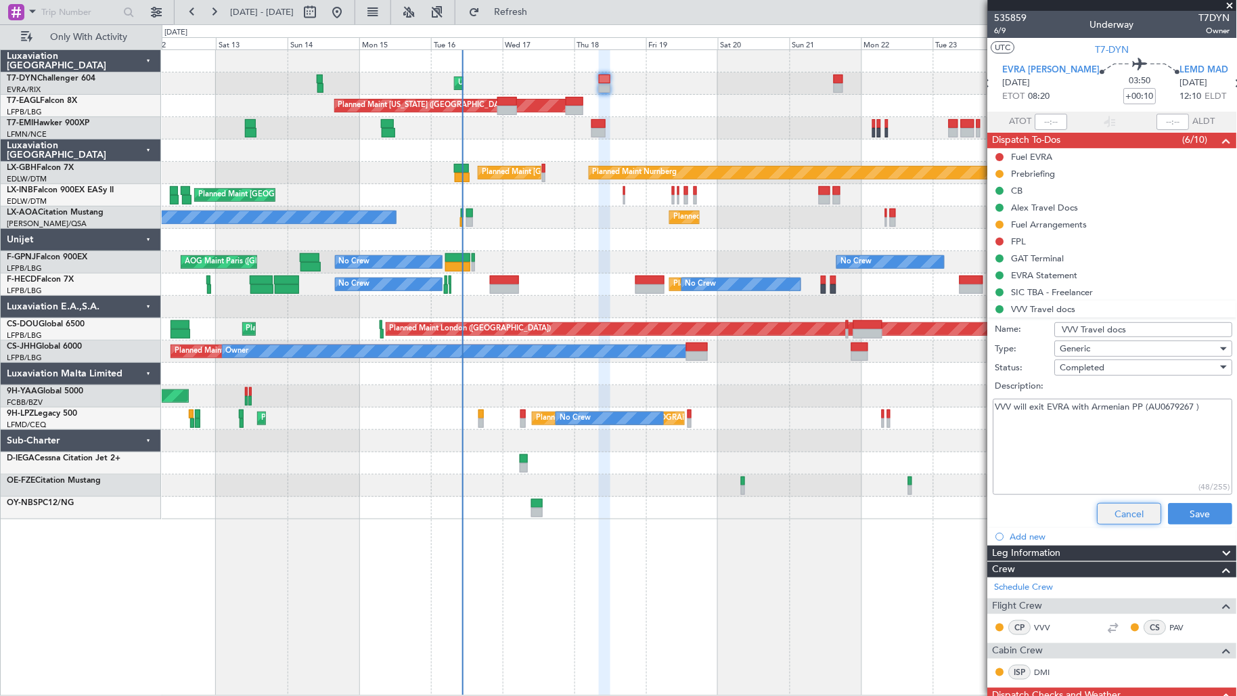
click at [1129, 515] on button "Cancel" at bounding box center [1130, 514] width 64 height 22
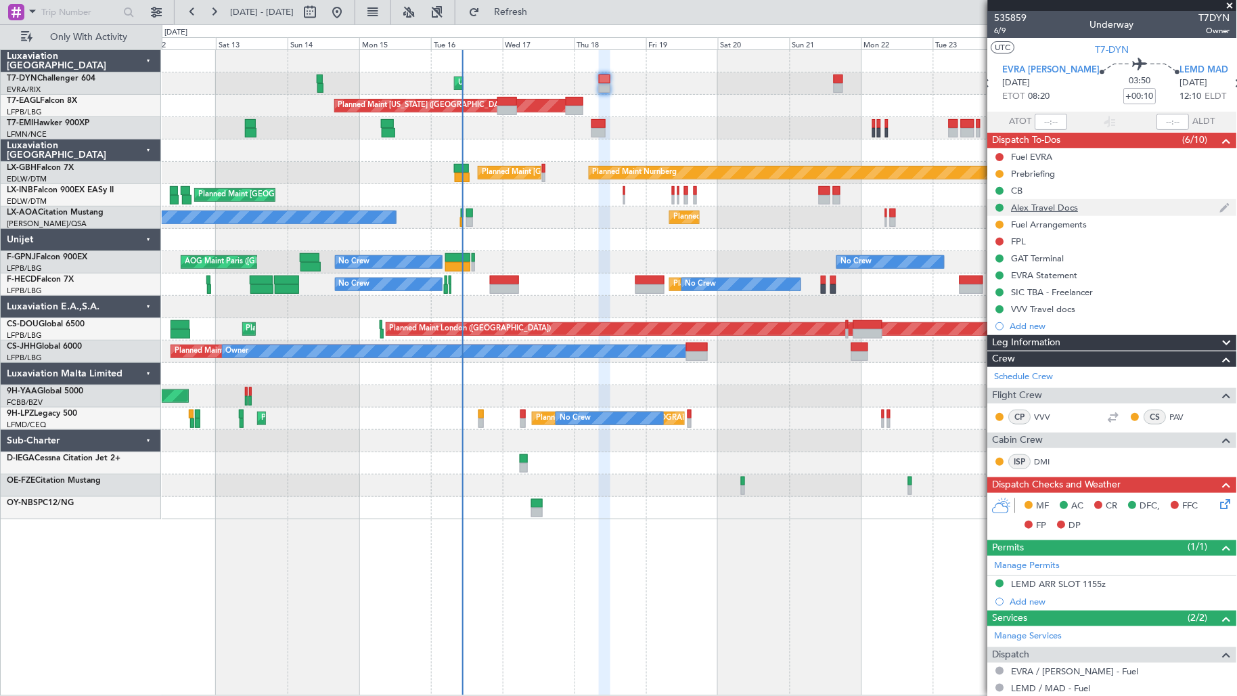
click at [1100, 210] on div "Alex Travel Docs" at bounding box center [1112, 207] width 249 height 17
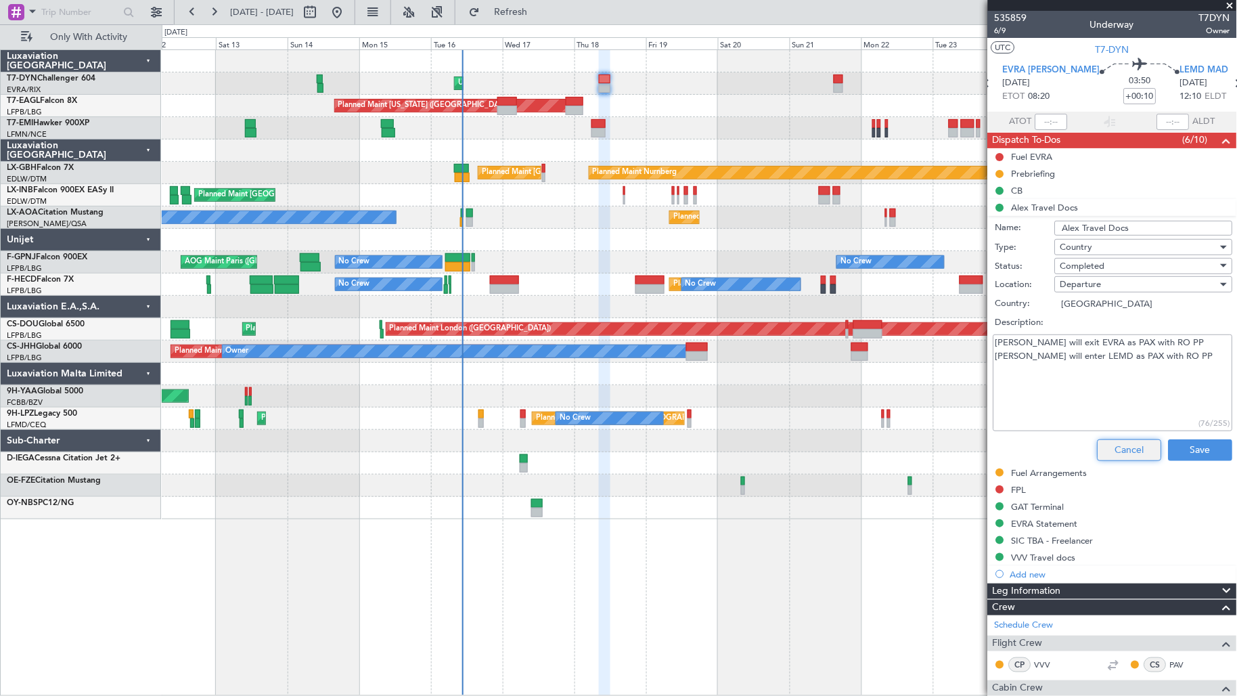
click at [1110, 443] on button "Cancel" at bounding box center [1130, 450] width 64 height 22
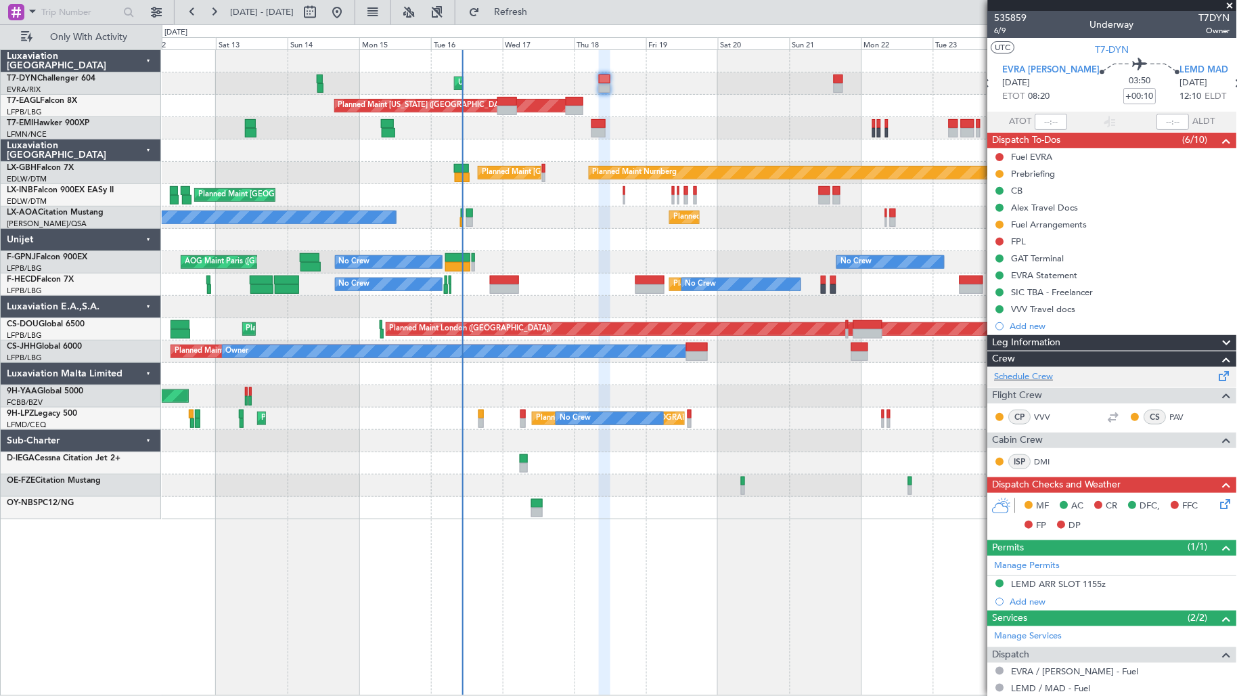
scroll to position [230, 0]
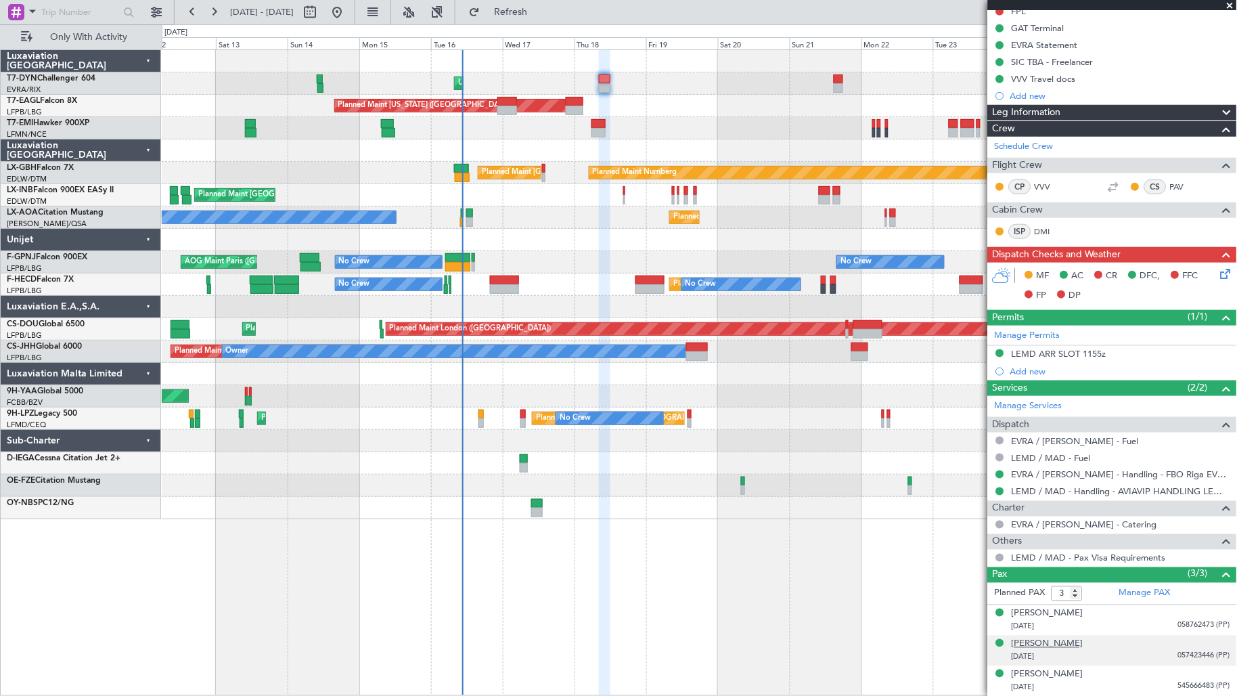
click at [1061, 639] on div "[PERSON_NAME]" at bounding box center [1048, 644] width 72 height 14
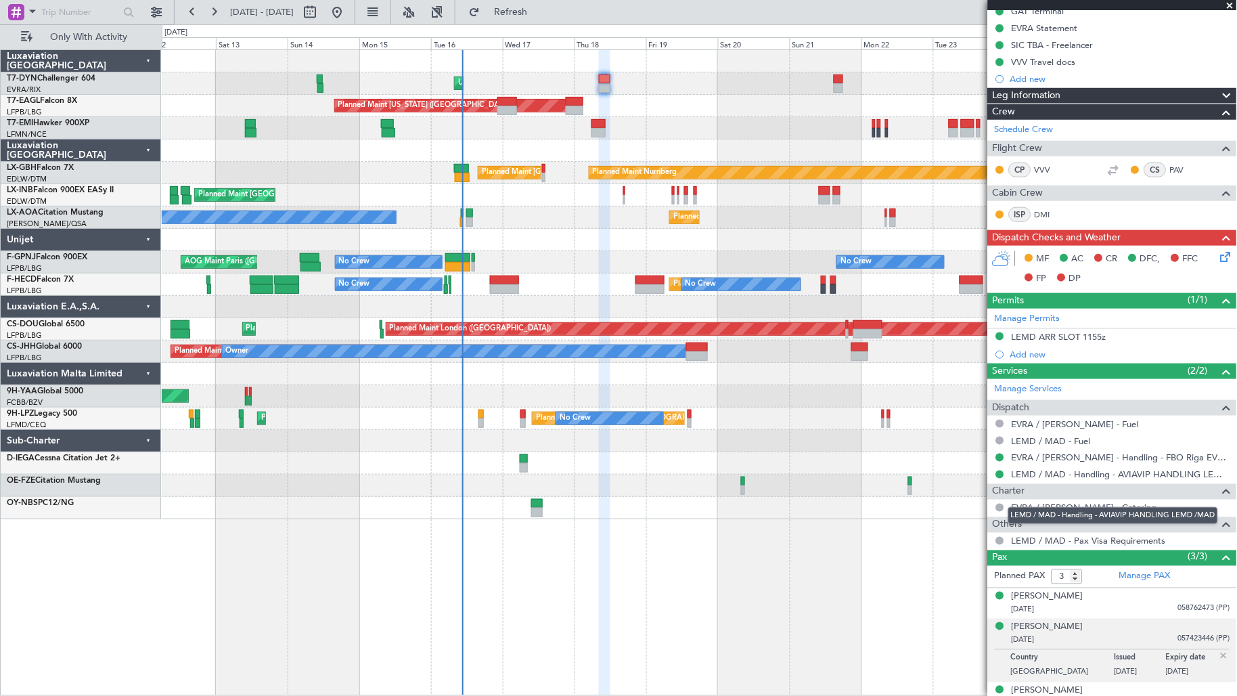
scroll to position [263, 0]
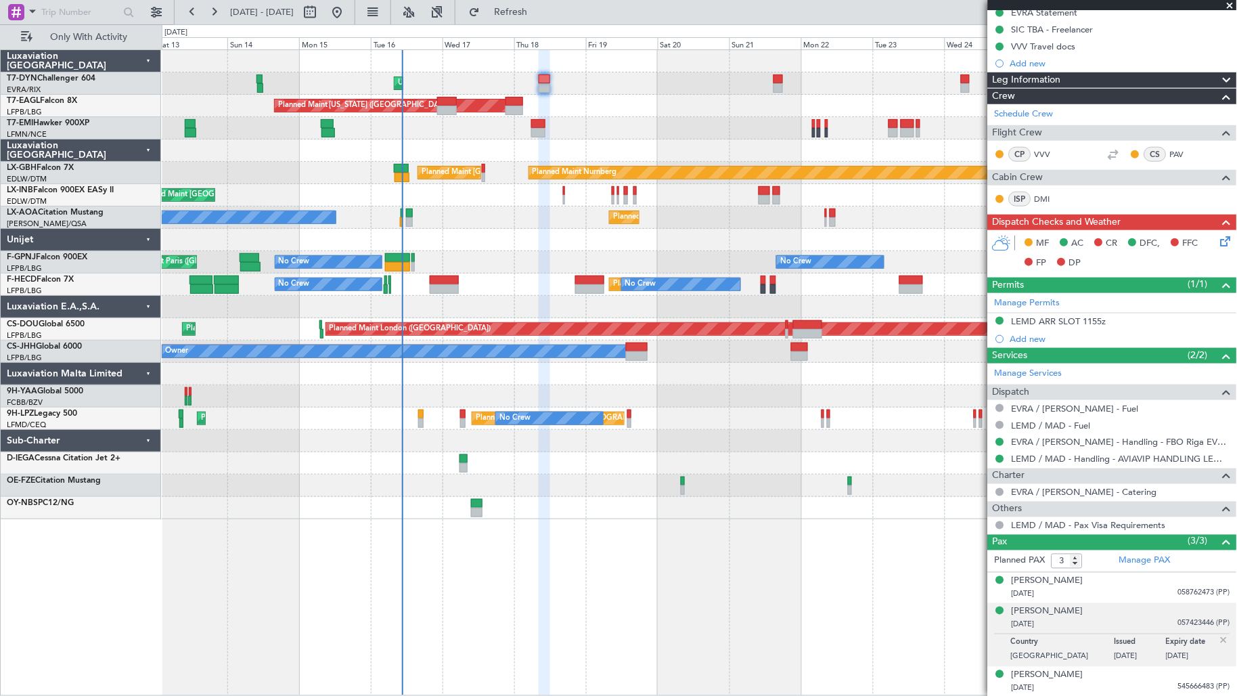
click at [570, 201] on div "Unplanned Maint [GEOGRAPHIC_DATA] (Riga Intl) Planned Maint [US_STATE] ([GEOGRA…" at bounding box center [699, 284] width 1075 height 469
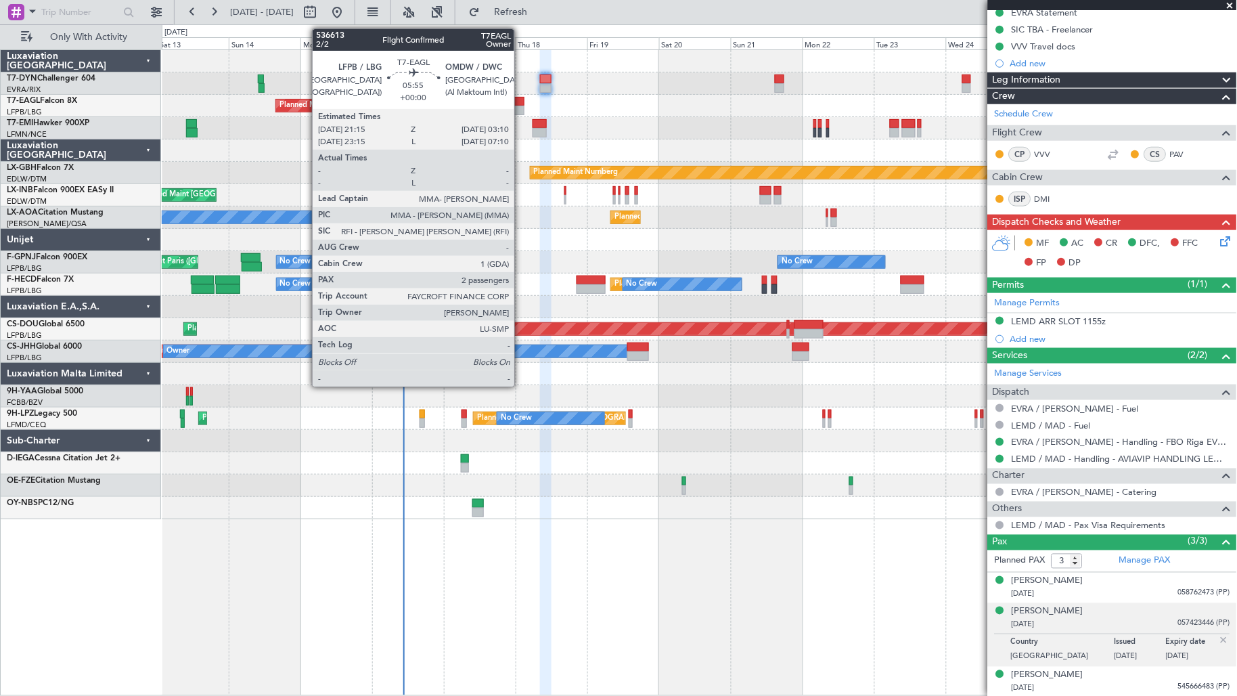
click at [521, 110] on div at bounding box center [516, 110] width 18 height 9
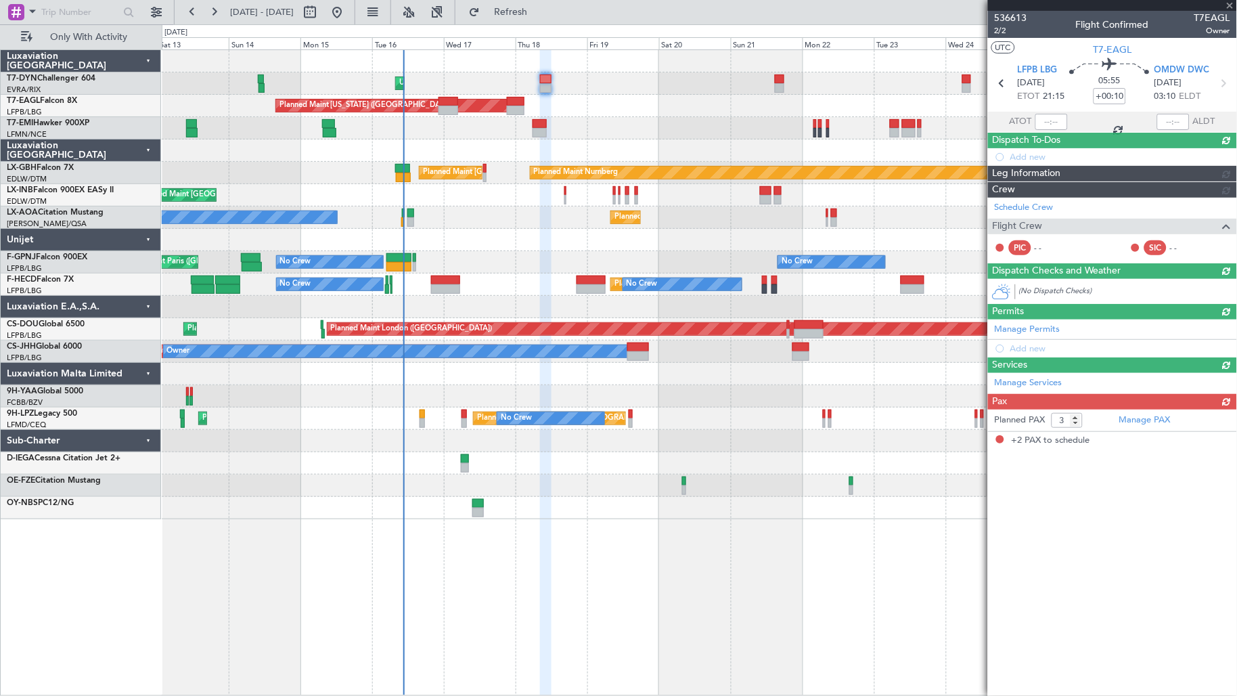
type input "2"
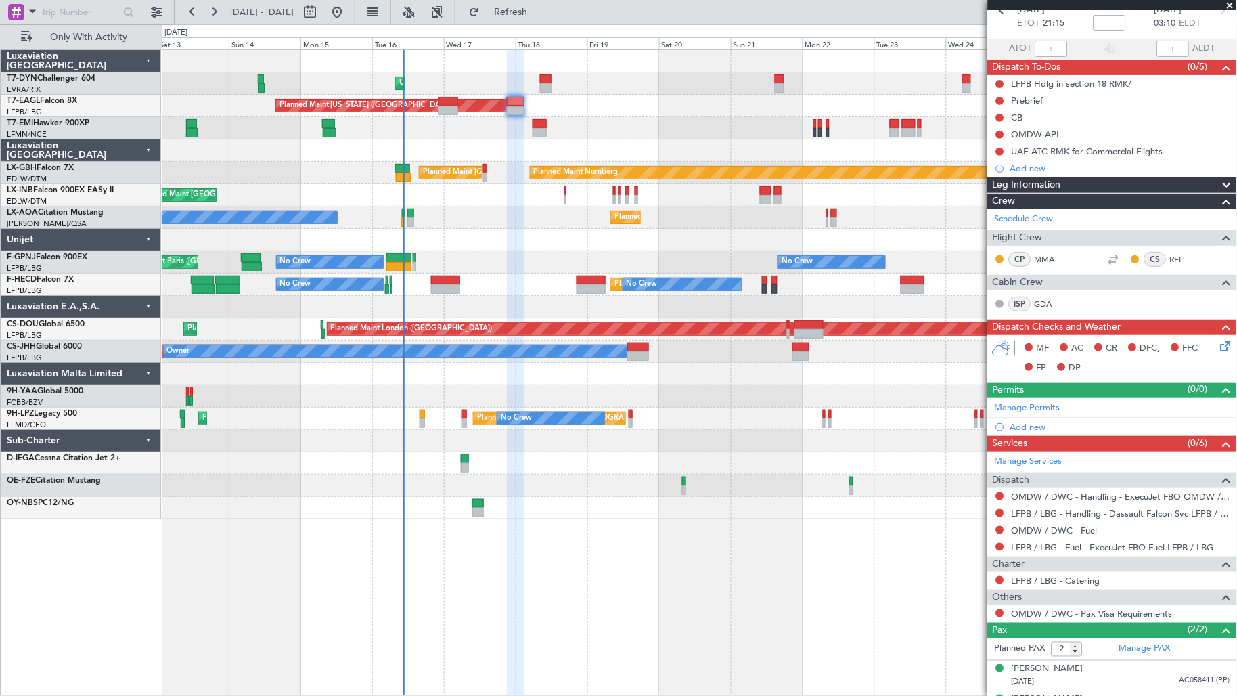
scroll to position [98, 0]
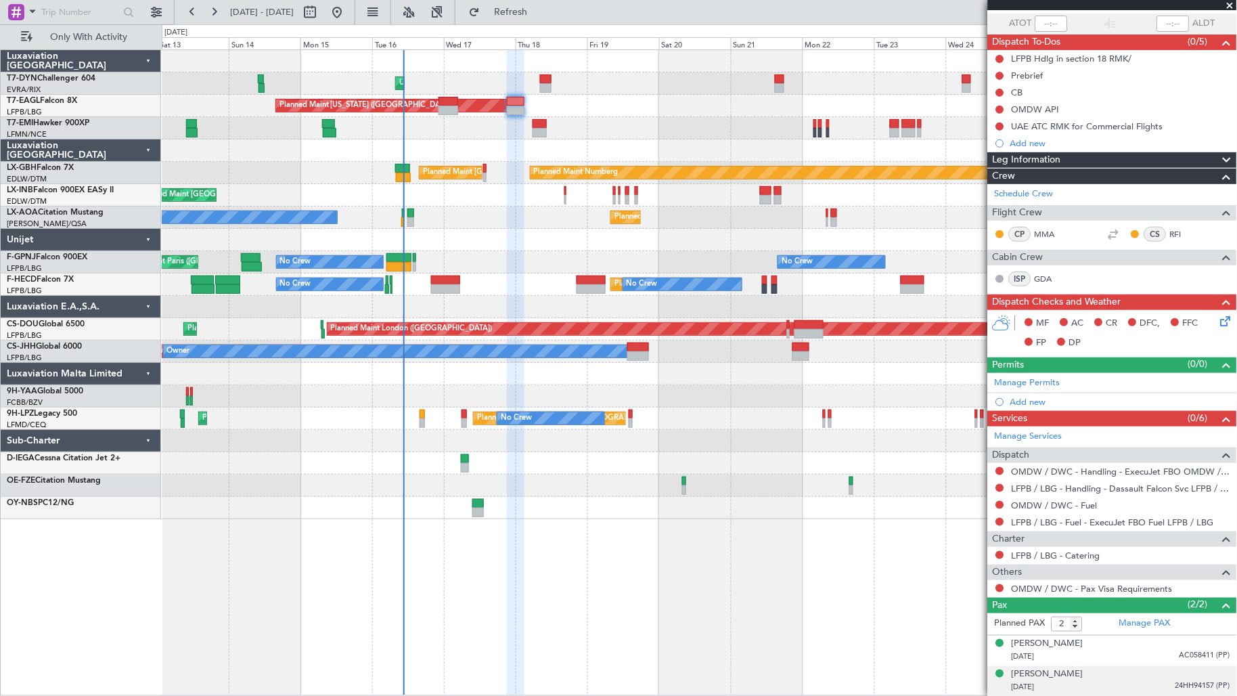
click at [1121, 671] on div "[PERSON_NAME] [DATE] 24HH94157 (PP)" at bounding box center [1121, 681] width 219 height 26
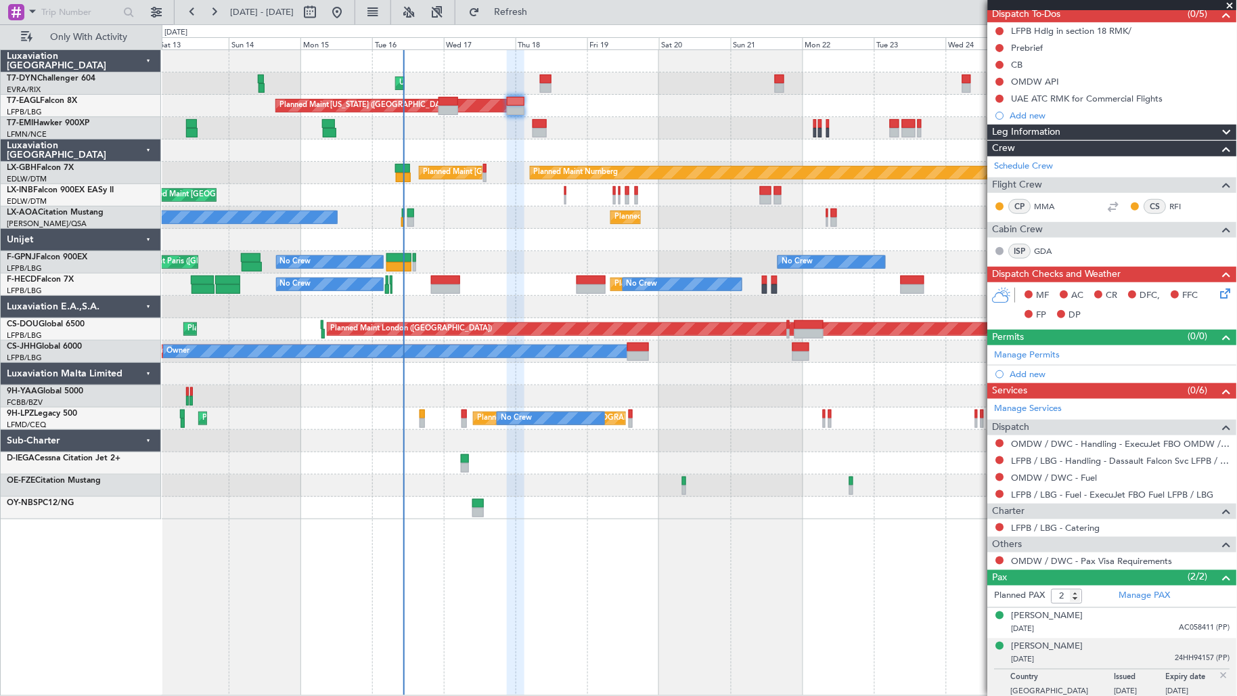
scroll to position [131, 0]
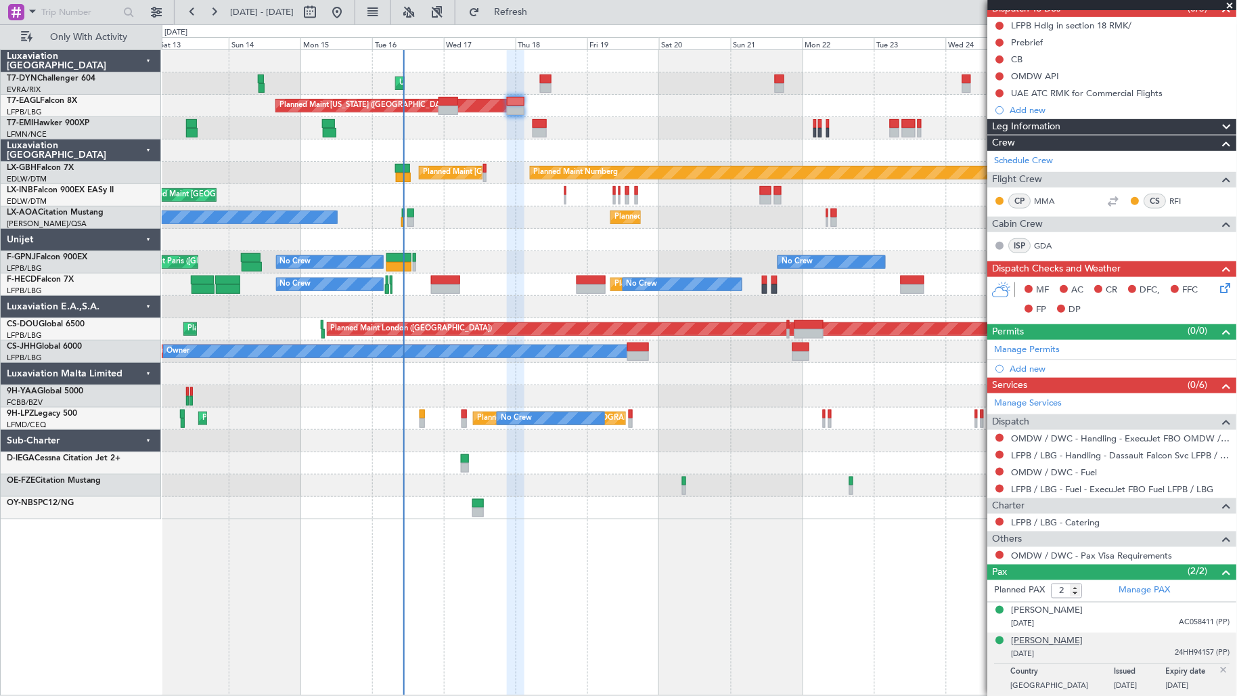
click at [1052, 644] on div "[PERSON_NAME]" at bounding box center [1048, 642] width 72 height 14
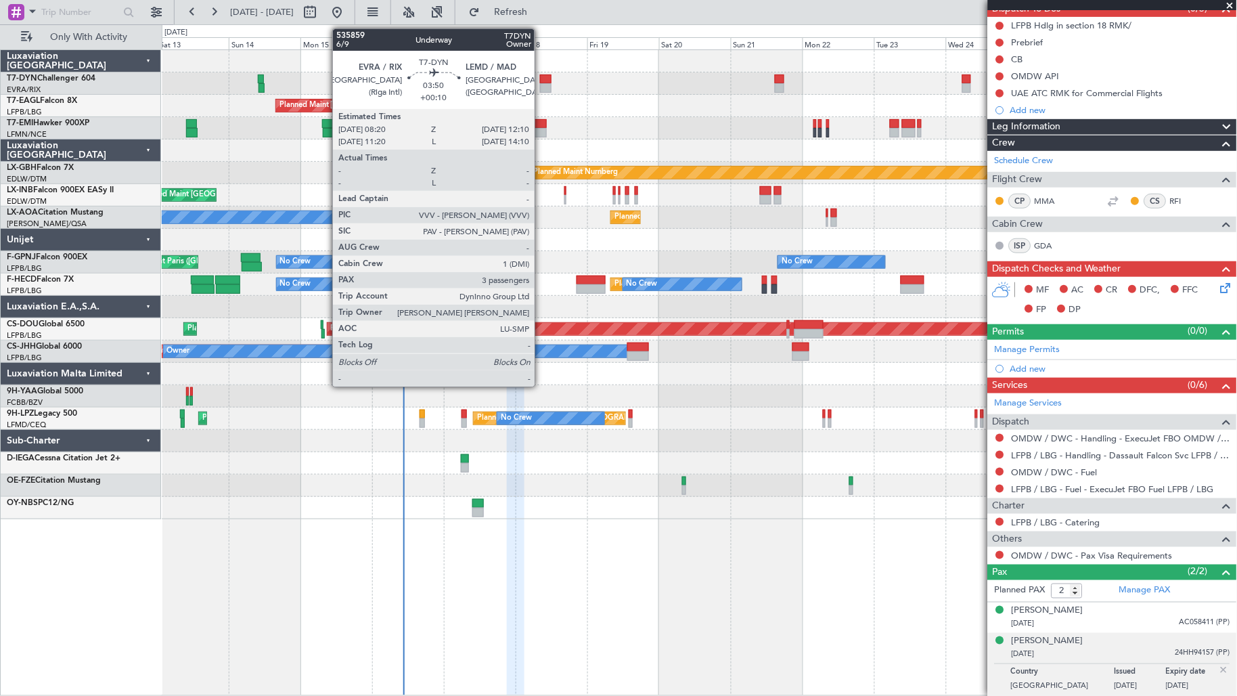
click at [543, 87] on div at bounding box center [546, 87] width 12 height 9
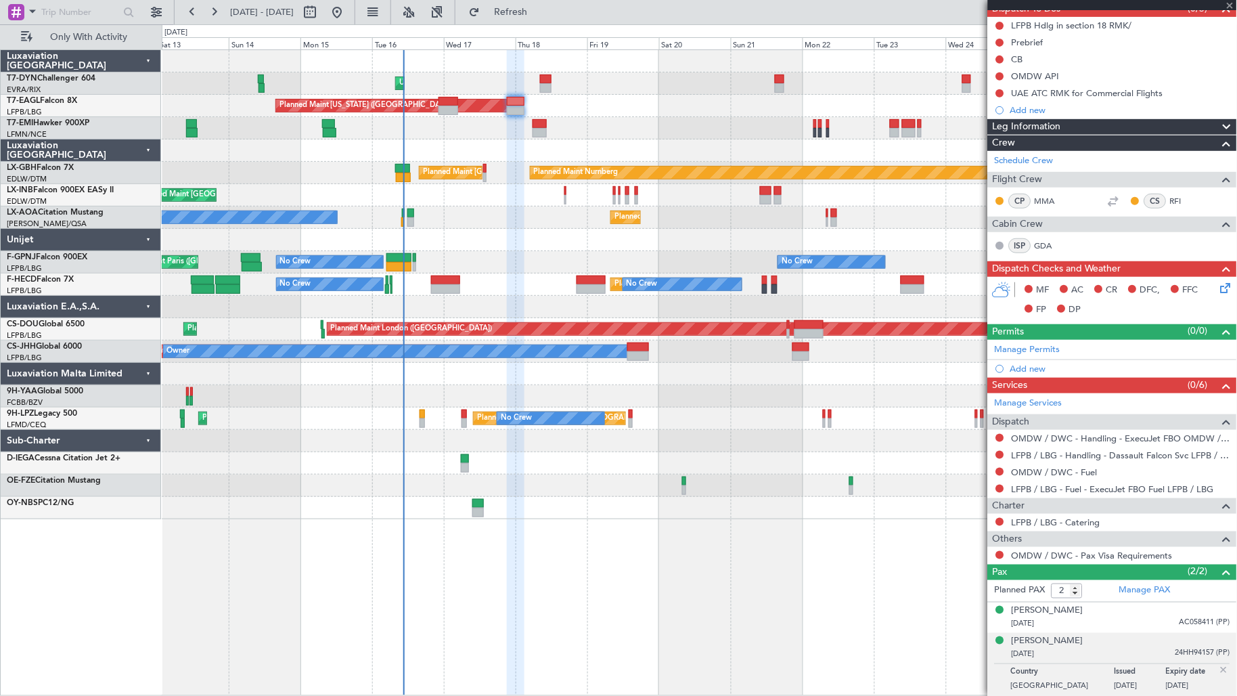
type input "+00:10"
type input "3"
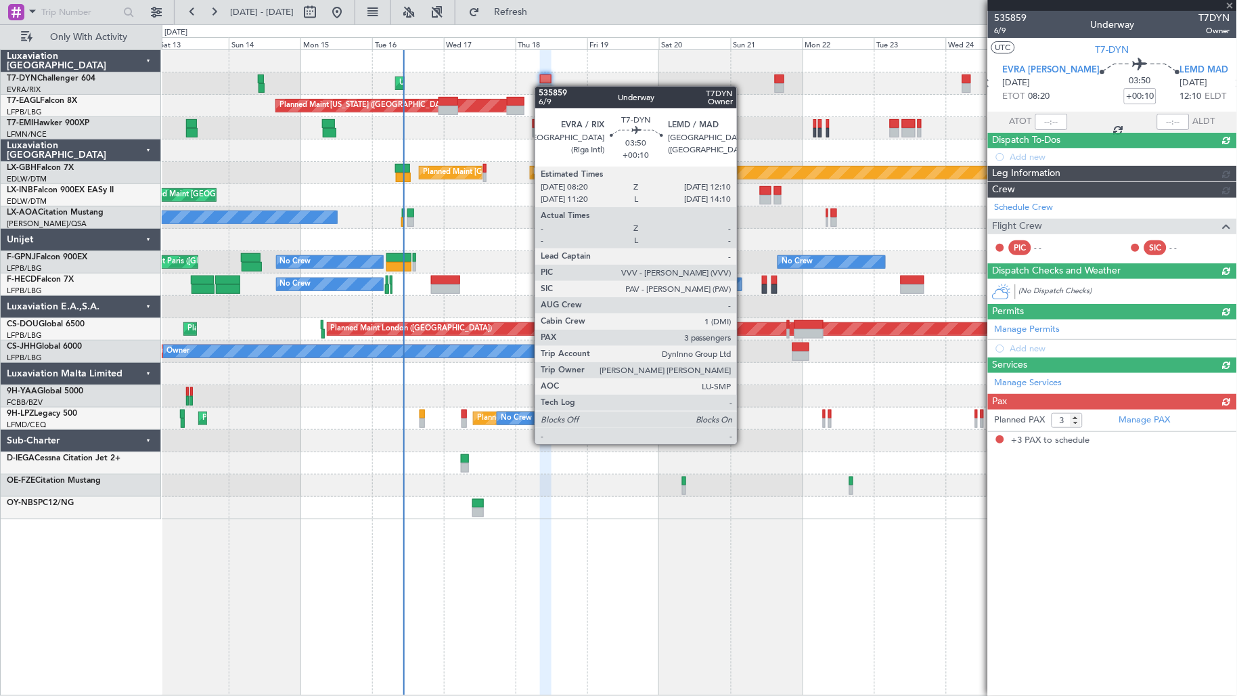
scroll to position [0, 0]
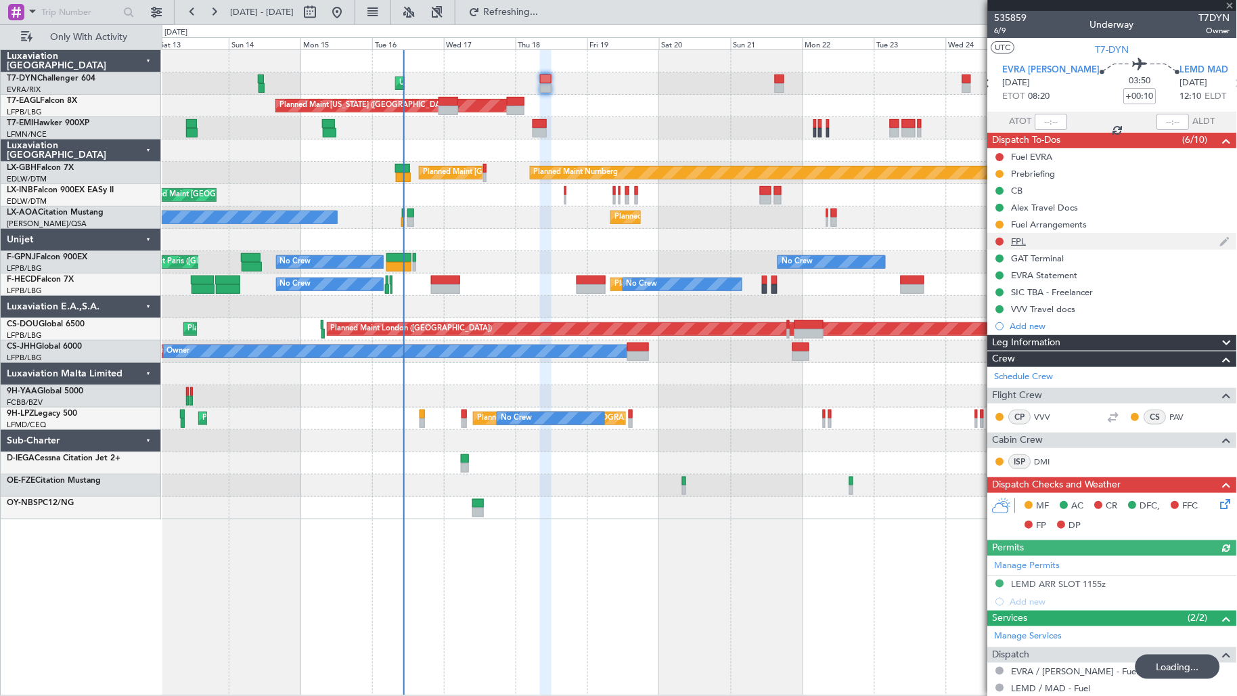
click at [1092, 246] on div "FPL" at bounding box center [1112, 241] width 249 height 17
click at [1092, 237] on div "FPL" at bounding box center [1112, 241] width 249 height 17
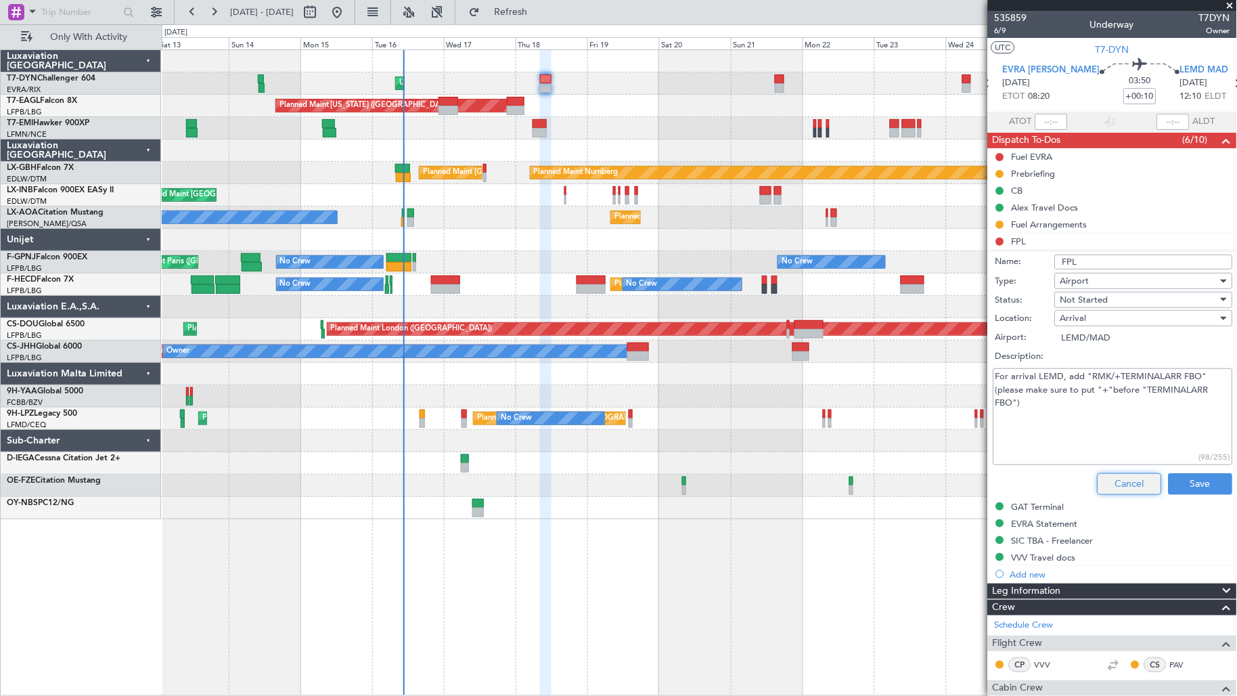
click at [1132, 484] on button "Cancel" at bounding box center [1130, 484] width 64 height 22
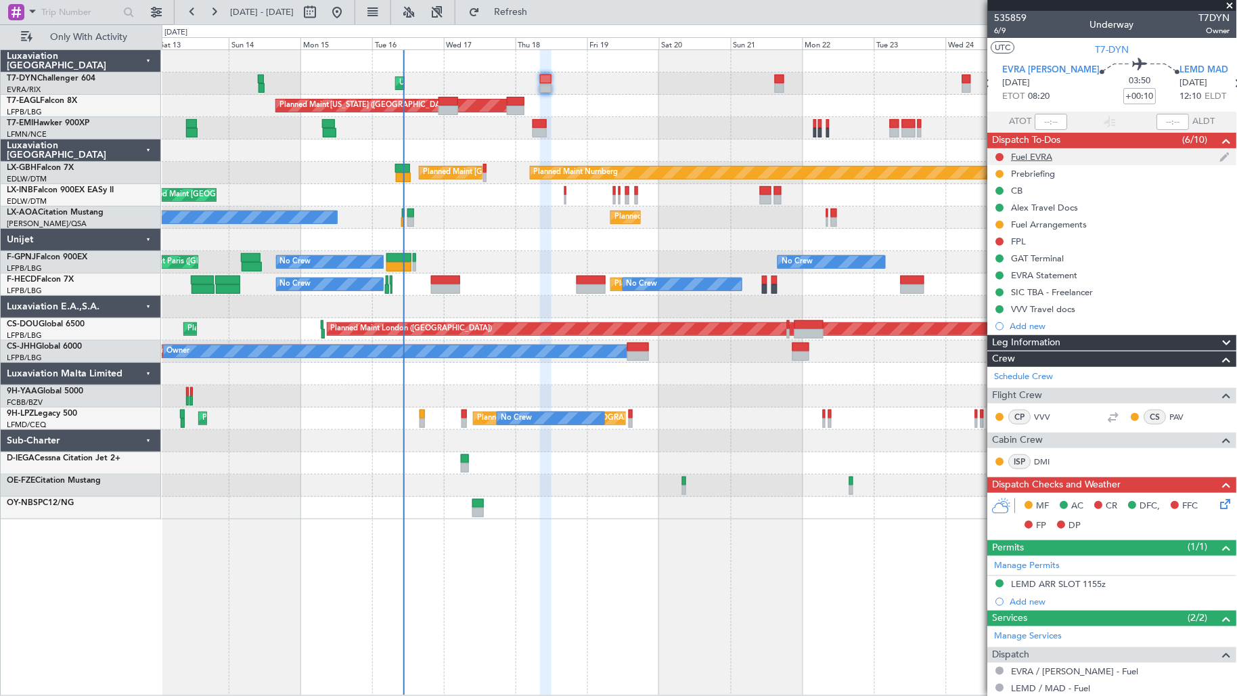
click at [1050, 152] on div "Fuel EVRA" at bounding box center [1032, 157] width 41 height 12
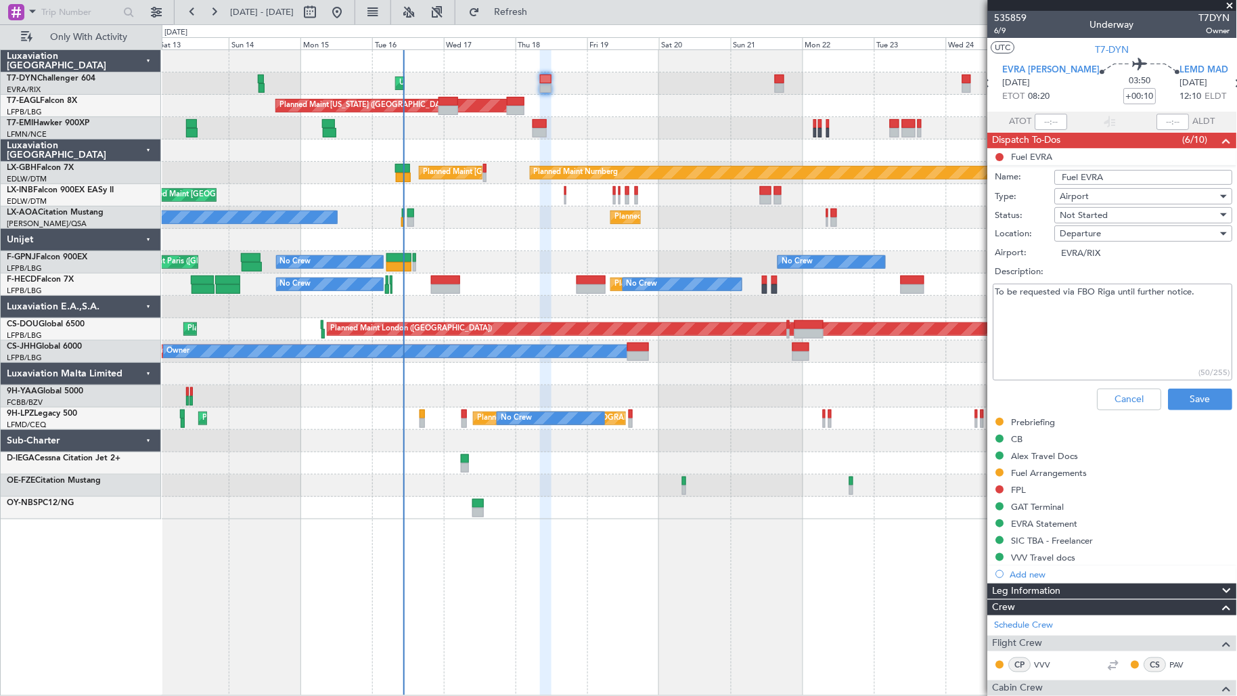
click at [1125, 313] on textarea "To be requested via FBO Riga until further notice." at bounding box center [1113, 332] width 240 height 97
type textarea "Via WFS"
click at [1203, 391] on button "Save" at bounding box center [1201, 399] width 64 height 22
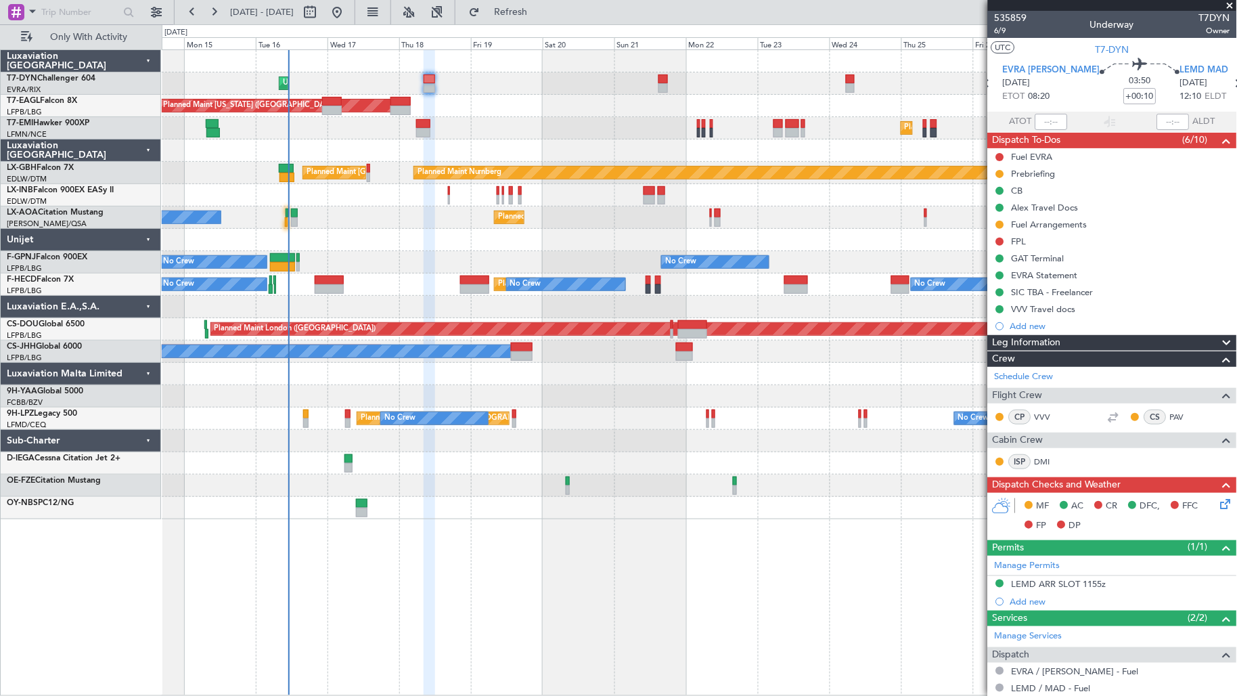
click at [355, 237] on div "Unplanned Maint [GEOGRAPHIC_DATA] (Riga Intl) Planned Maint [US_STATE] ([GEOGRA…" at bounding box center [699, 284] width 1075 height 469
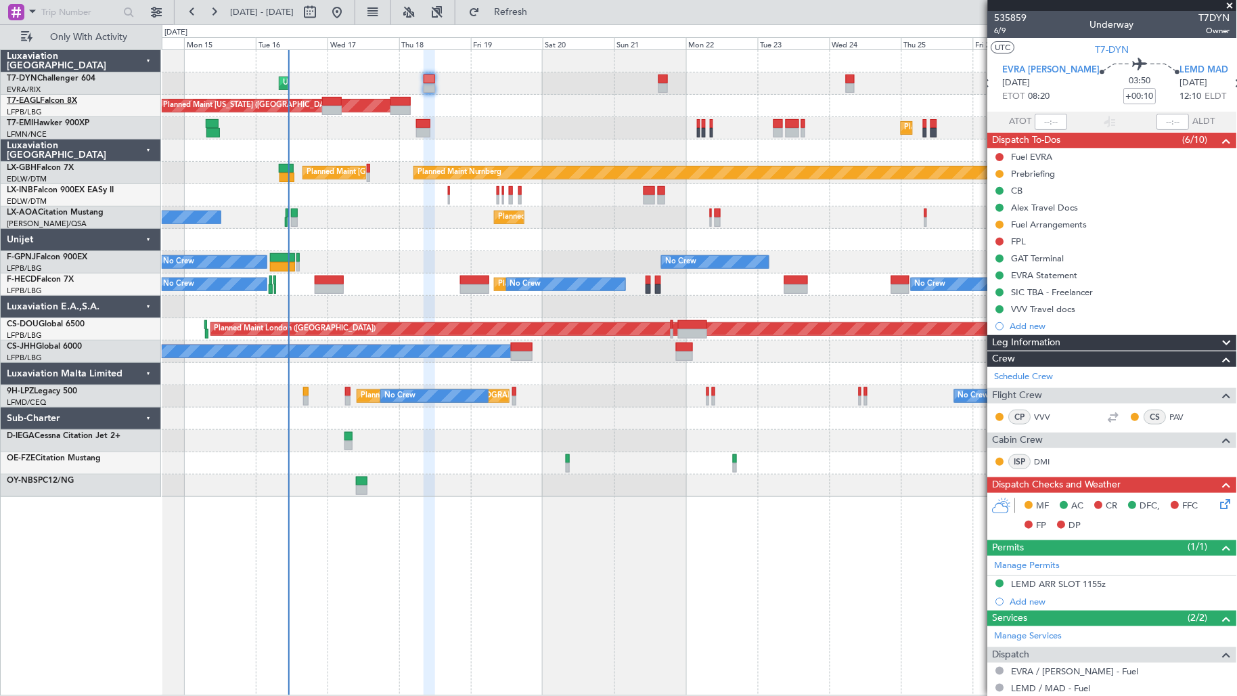
click at [48, 97] on link "T7-EAGL Falcon 8X" at bounding box center [42, 101] width 70 height 8
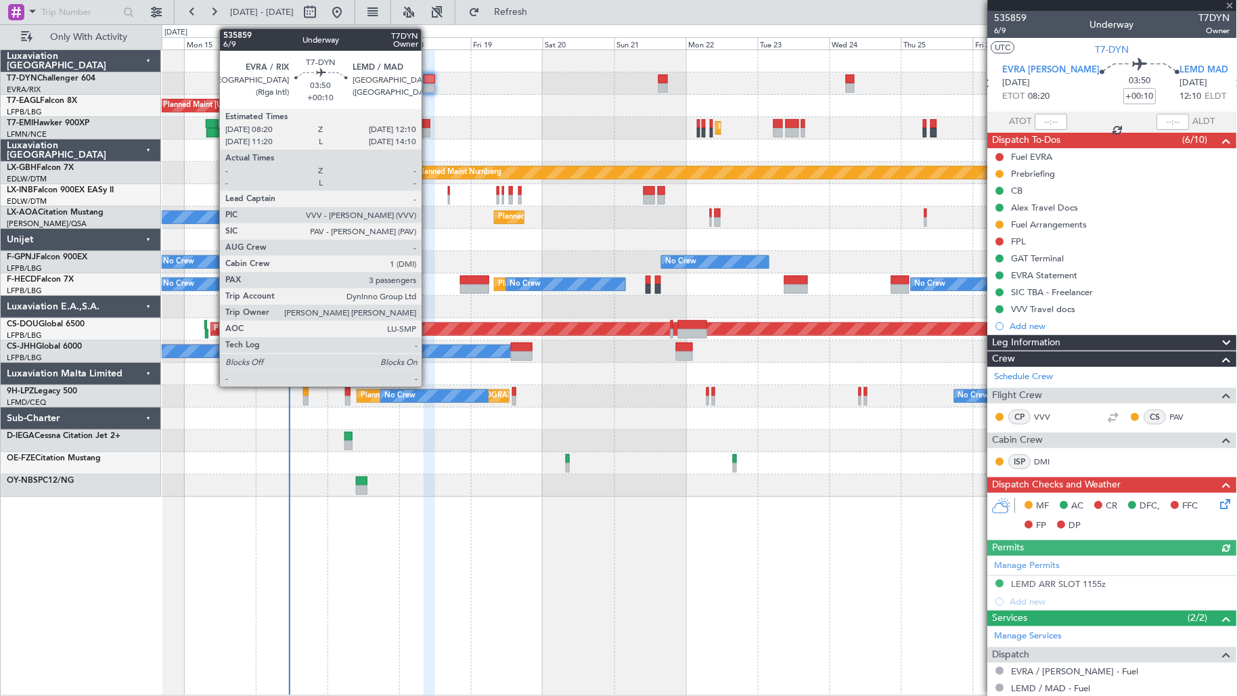
click at [427, 85] on div at bounding box center [430, 87] width 12 height 9
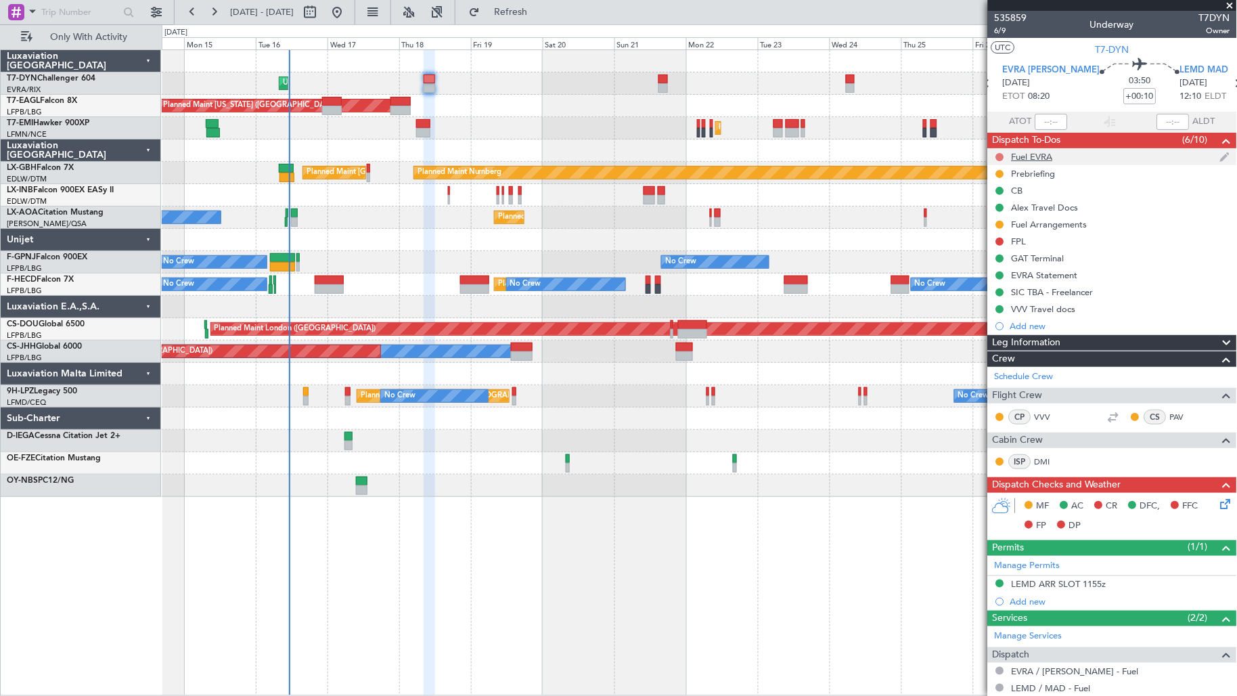
click at [1002, 156] on button at bounding box center [1000, 157] width 8 height 8
click at [1018, 210] on span "Completed" at bounding box center [1006, 217] width 45 height 14
click at [1027, 220] on div "Fuel Arrangements" at bounding box center [1050, 225] width 76 height 12
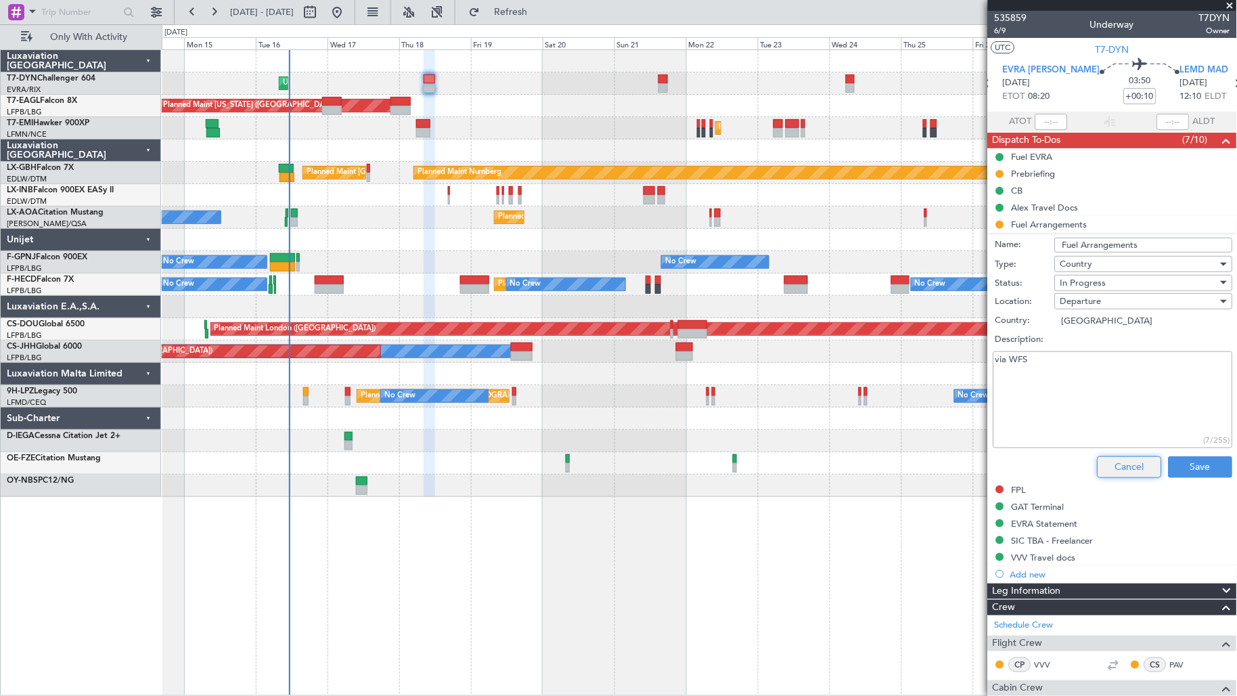
click at [1100, 468] on button "Cancel" at bounding box center [1130, 467] width 64 height 22
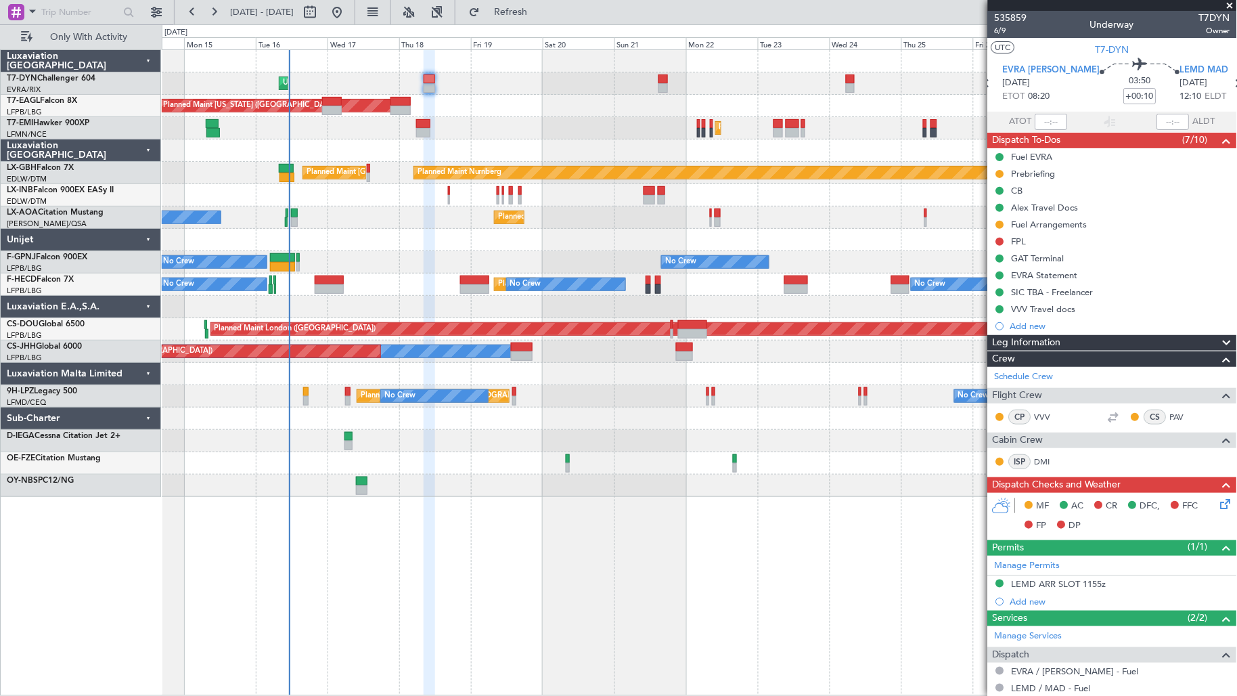
click at [1052, 143] on span "Dispatch To-Dos" at bounding box center [1027, 141] width 68 height 16
click at [1052, 151] on div "535859 6/9 Underway T7DYN Owner UTC T7-DYN EVRA [PERSON_NAME] [DATE] ETOT 08:20…" at bounding box center [1112, 469] width 249 height 916
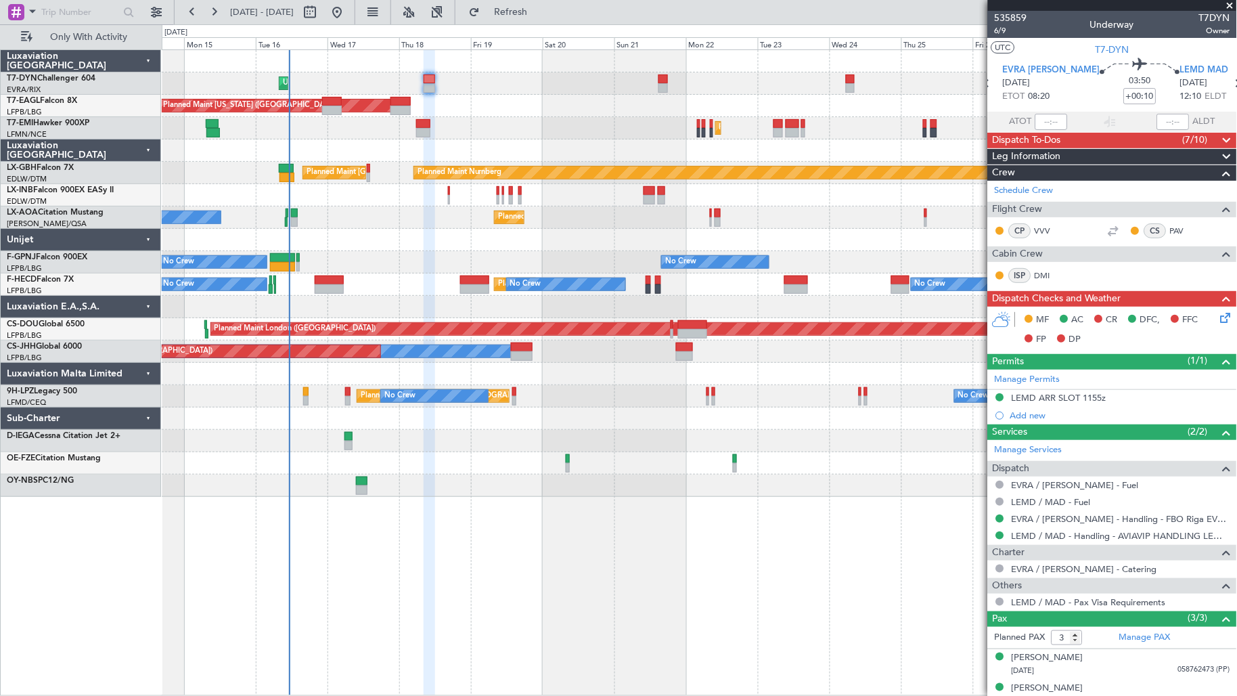
click at [1053, 134] on span "Dispatch To-Dos" at bounding box center [1027, 141] width 68 height 16
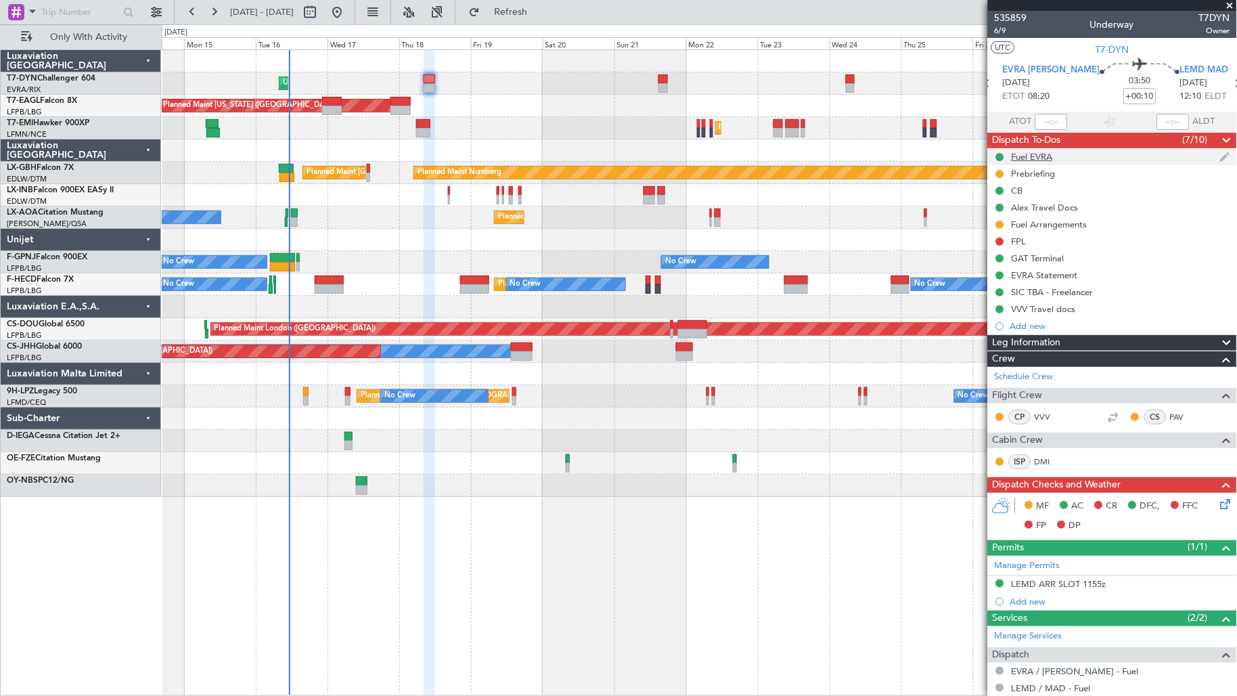
click at [1054, 156] on div "Fuel EVRA" at bounding box center [1112, 156] width 249 height 17
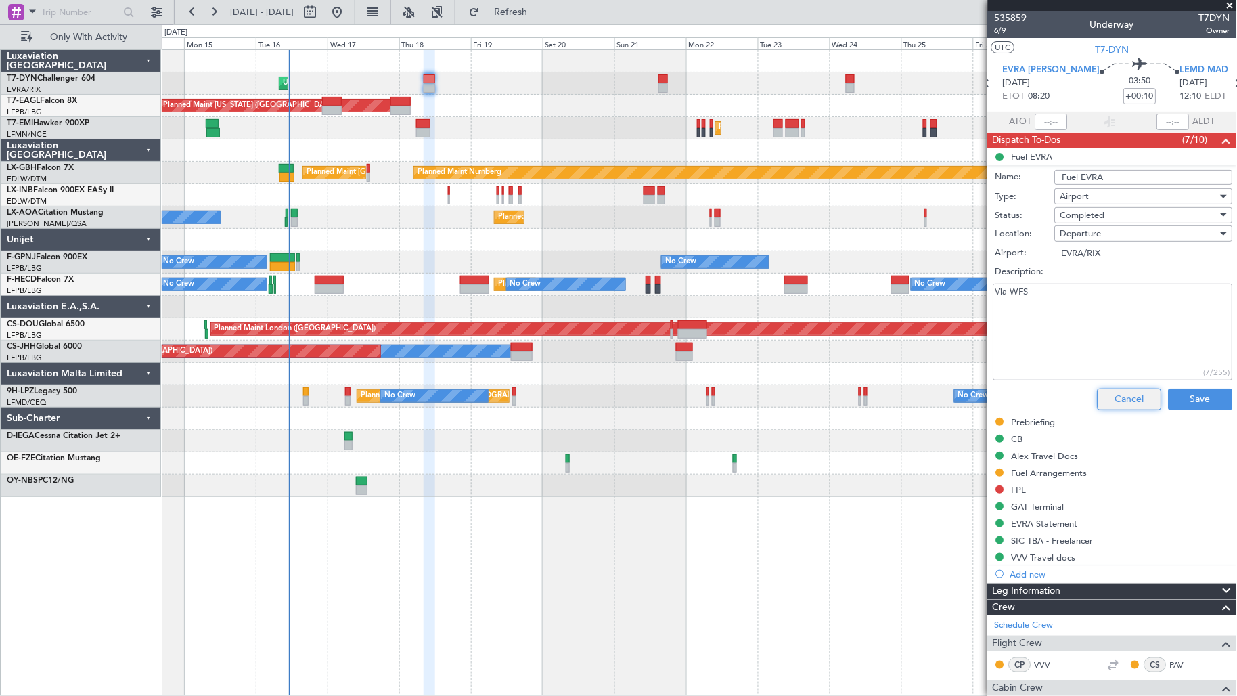
click at [1098, 397] on button "Cancel" at bounding box center [1130, 399] width 64 height 22
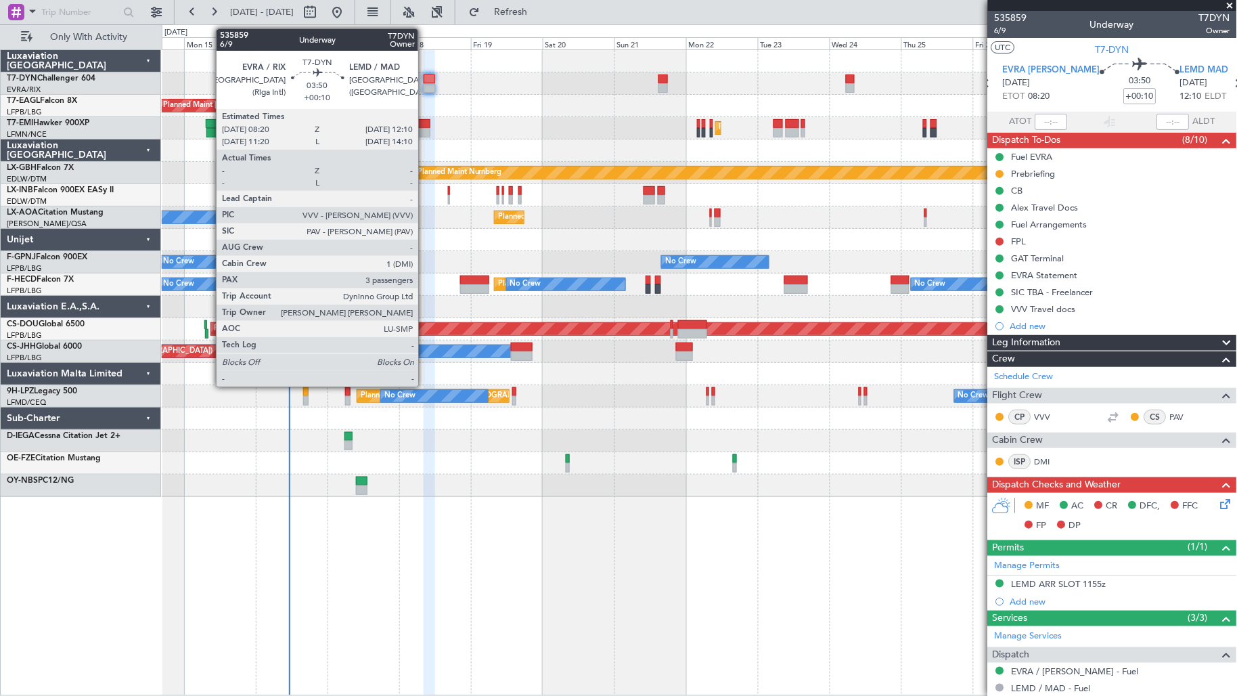
click at [425, 76] on div at bounding box center [430, 78] width 12 height 9
